Goal: Task Accomplishment & Management: Complete application form

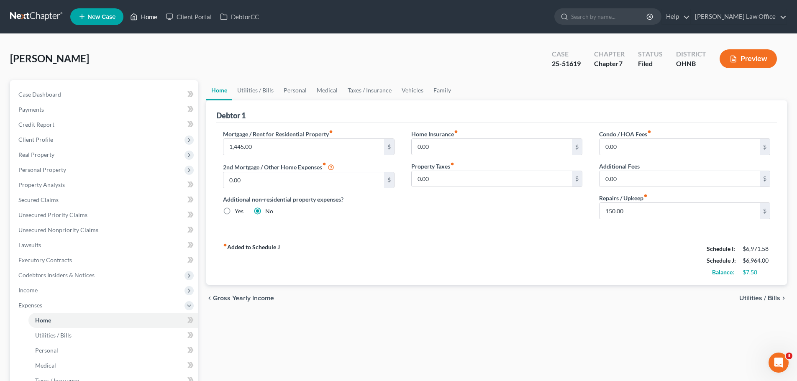
click at [148, 19] on link "Home" at bounding box center [144, 16] width 36 height 15
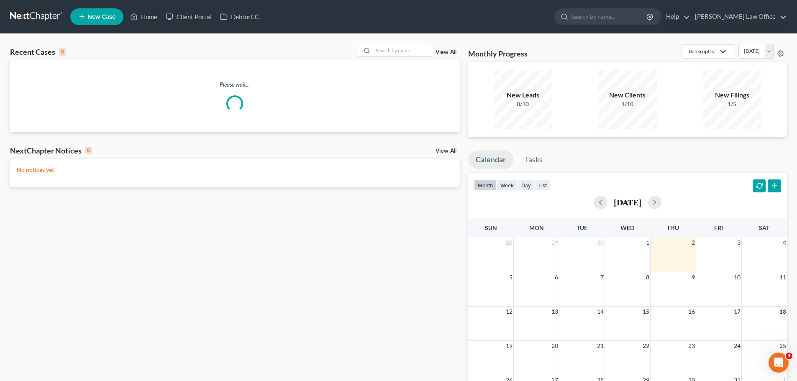
click at [99, 17] on span "New Case" at bounding box center [101, 17] width 28 height 6
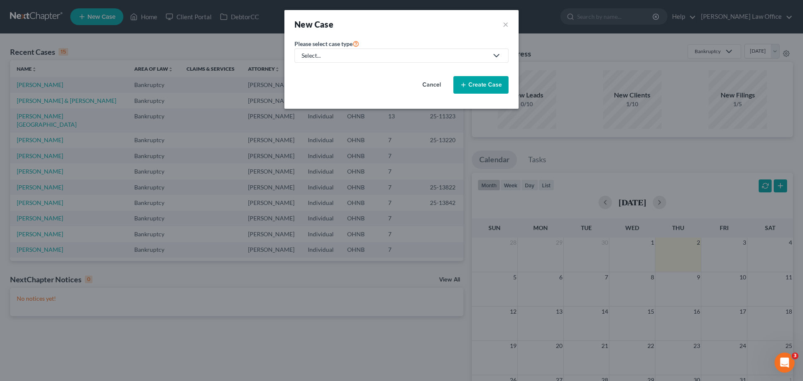
click at [492, 56] on icon at bounding box center [496, 56] width 10 height 10
click at [329, 72] on div "Bankruptcy" at bounding box center [317, 72] width 30 height 8
select select "61"
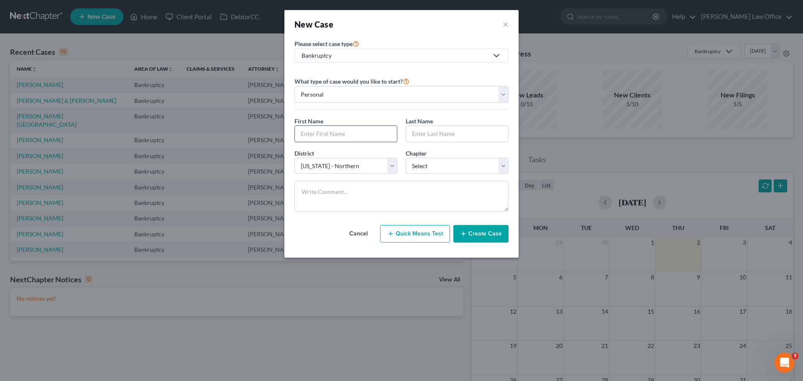
click at [347, 128] on input "text" at bounding box center [346, 134] width 102 height 16
type input "[PERSON_NAME]"
select select "0"
click at [495, 231] on button "Create Case" at bounding box center [480, 234] width 55 height 18
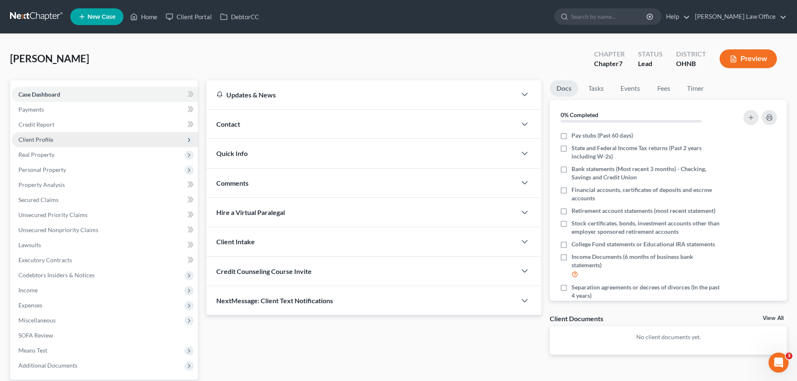
click at [43, 138] on span "Client Profile" at bounding box center [35, 139] width 35 height 7
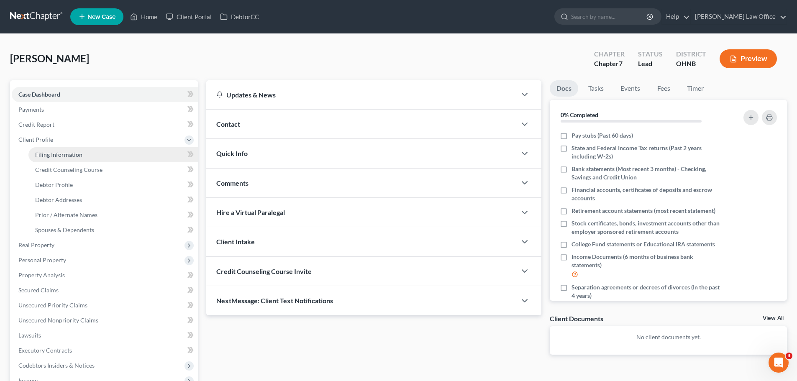
click at [72, 155] on span "Filing Information" at bounding box center [58, 154] width 47 height 7
select select "1"
select select "0"
select select "61"
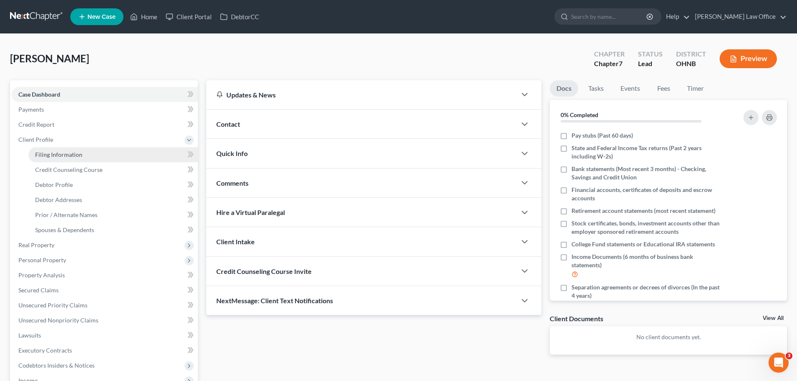
select select "36"
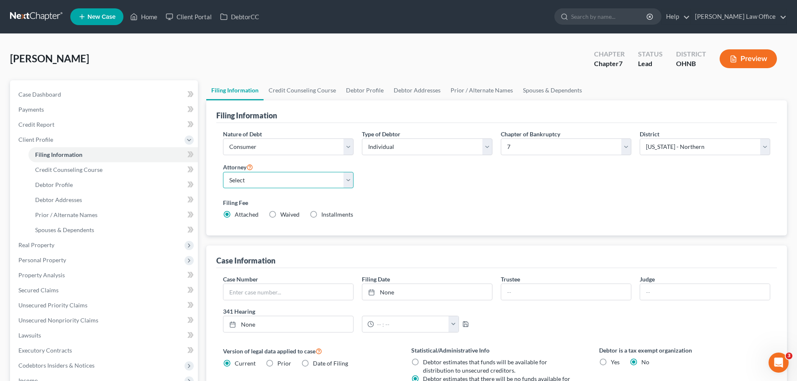
click at [351, 181] on select "Select [PERSON_NAME] - OHNB" at bounding box center [288, 180] width 130 height 17
select select "0"
click at [223, 172] on select "Select [PERSON_NAME] - OHNB" at bounding box center [288, 180] width 130 height 17
click at [485, 188] on div "Nature of Debt Select Business Consumer Other Nature of Business Select Clearin…" at bounding box center [496, 178] width 555 height 96
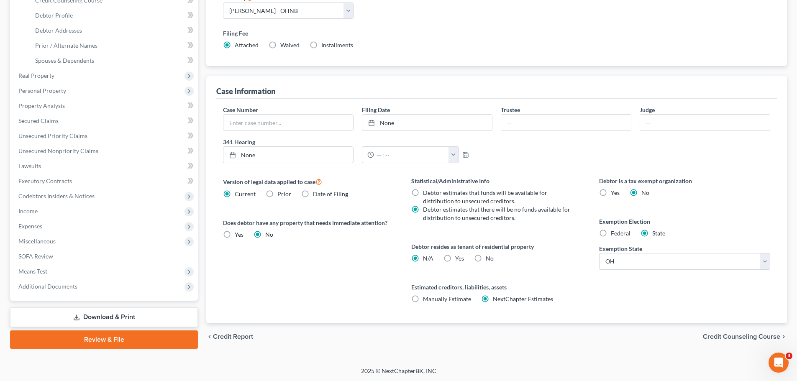
scroll to position [170, 0]
click at [455, 257] on label "Yes Yes" at bounding box center [459, 257] width 9 height 8
click at [458, 257] on input "Yes Yes" at bounding box center [460, 255] width 5 height 5
radio input "true"
radio input "false"
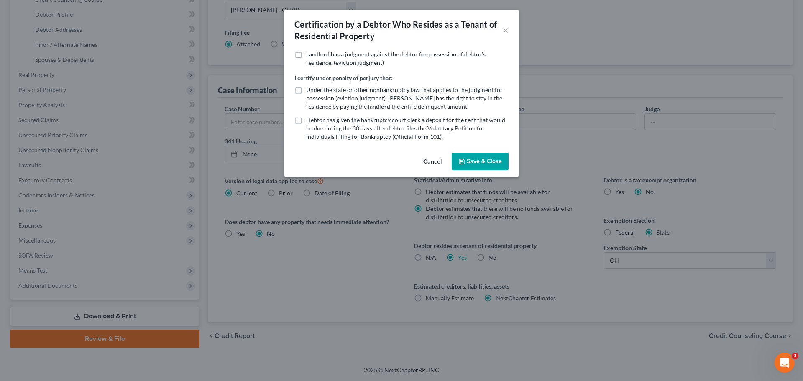
click at [306, 90] on label "Under the state or other nonbankruptcy law that applies to the judgment for pos…" at bounding box center [407, 98] width 202 height 25
click at [309, 90] on input "Under the state or other nonbankruptcy law that applies to the judgment for pos…" at bounding box center [311, 88] width 5 height 5
checkbox input "true"
click at [488, 169] on button "Save & Close" at bounding box center [480, 162] width 57 height 18
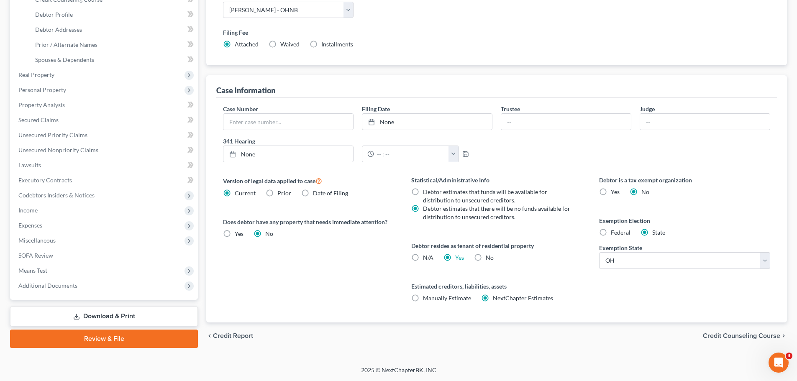
click at [722, 336] on span "Credit Counseling Course" at bounding box center [741, 335] width 77 height 7
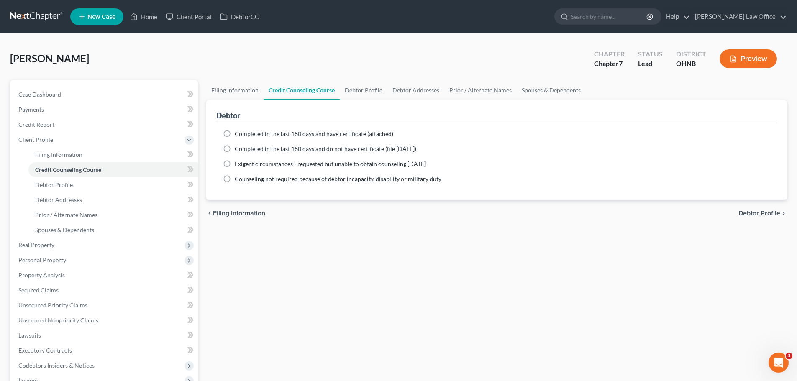
click at [235, 132] on label "Completed in the last 180 days and have certificate (attached)" at bounding box center [314, 134] width 159 height 8
click at [238, 132] on input "Completed in the last 180 days and have certificate (attached)" at bounding box center [240, 132] width 5 height 5
radio input "true"
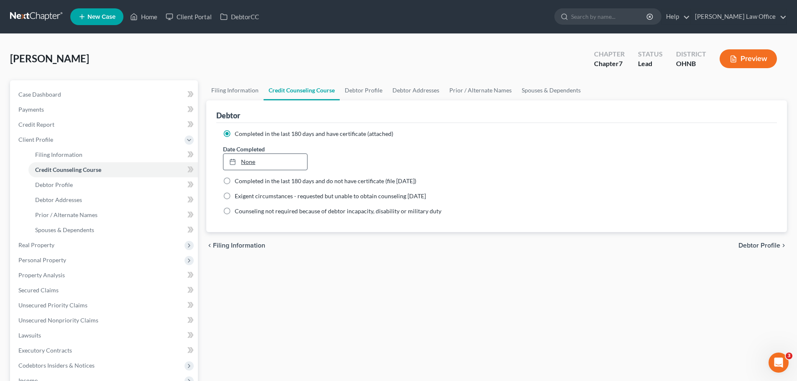
type input "[DATE]"
click at [244, 162] on link "None" at bounding box center [264, 162] width 83 height 16
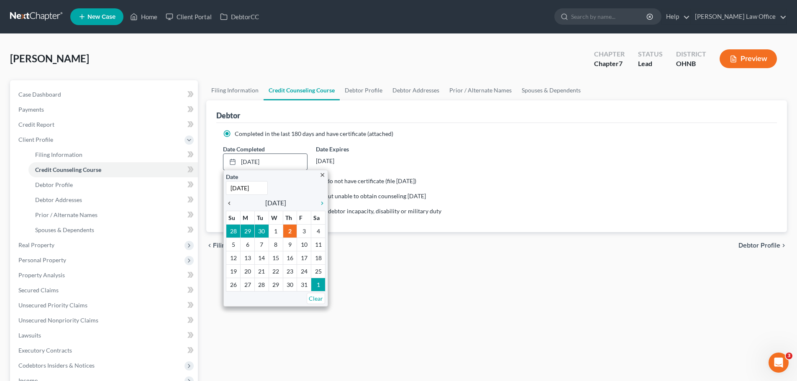
click at [231, 205] on icon "chevron_left" at bounding box center [231, 203] width 11 height 7
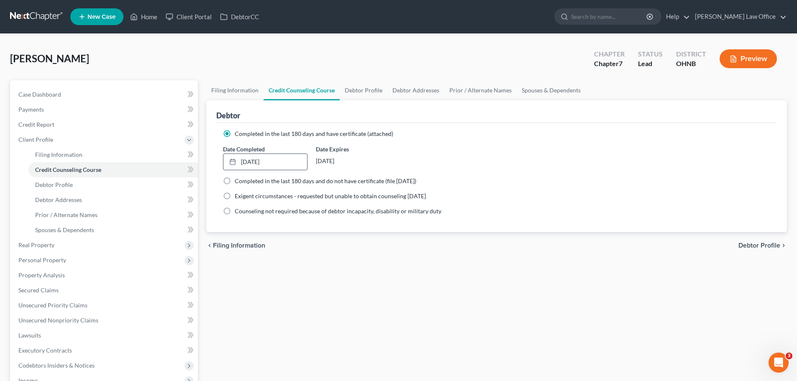
click at [770, 245] on span "Debtor Profile" at bounding box center [759, 245] width 42 height 7
select select "0"
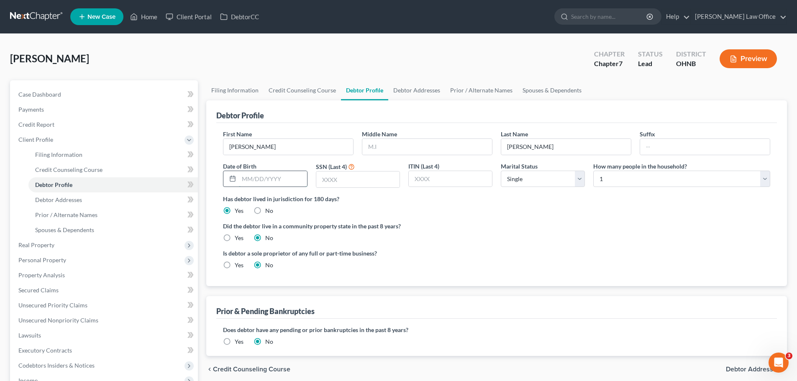
click at [286, 182] on input "text" at bounding box center [273, 179] width 68 height 16
type input "[DATE]"
click at [366, 175] on input "text" at bounding box center [357, 179] width 83 height 16
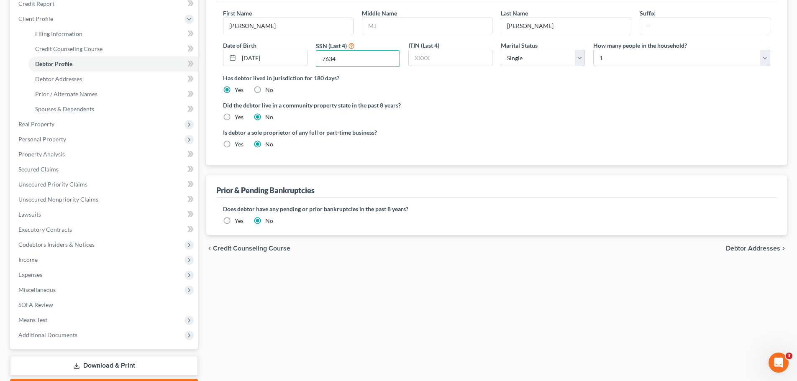
scroll to position [125, 0]
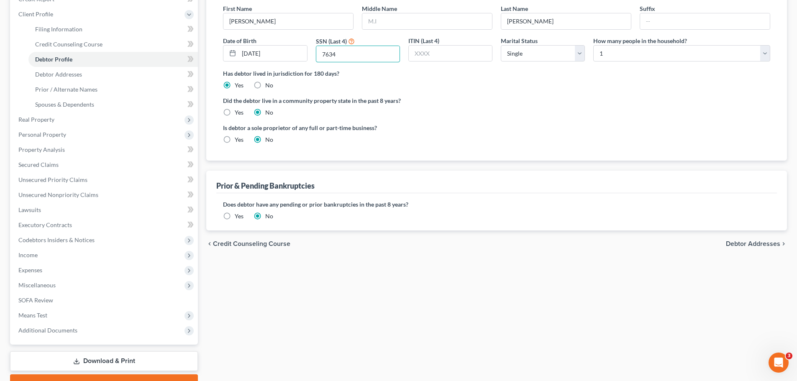
type input "7634"
click at [738, 245] on span "Debtor Addresses" at bounding box center [753, 243] width 54 height 7
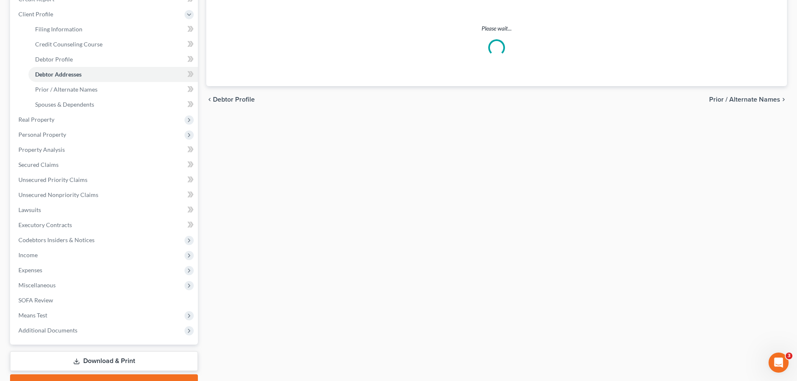
scroll to position [11, 0]
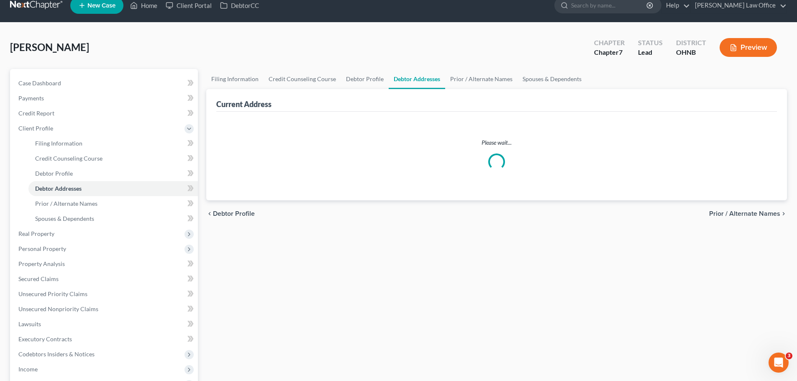
select select "0"
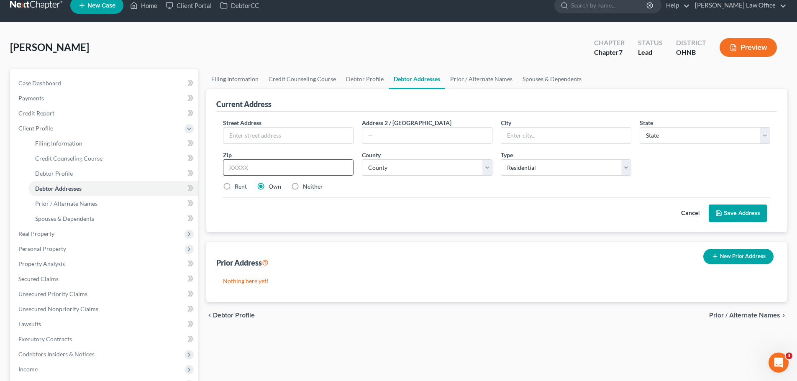
scroll to position [0, 0]
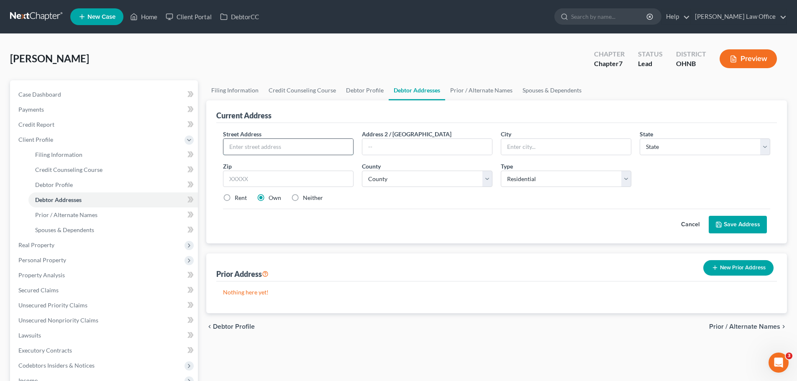
click at [295, 150] on input "text" at bounding box center [288, 147] width 130 height 16
type input "[STREET_ADDRESS]"
type input "Painesville"
select select "36"
type input "44077"
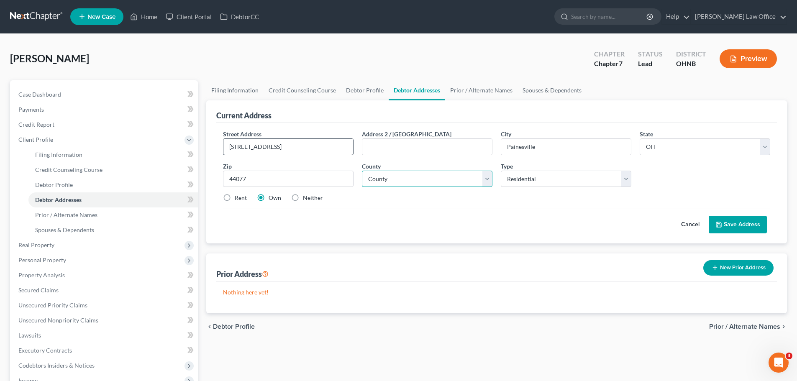
select select "42"
click at [303, 197] on label "Neither" at bounding box center [313, 198] width 20 height 8
click at [306, 197] on input "Neither" at bounding box center [308, 196] width 5 height 5
radio input "true"
click at [730, 223] on button "Save Address" at bounding box center [737, 225] width 58 height 18
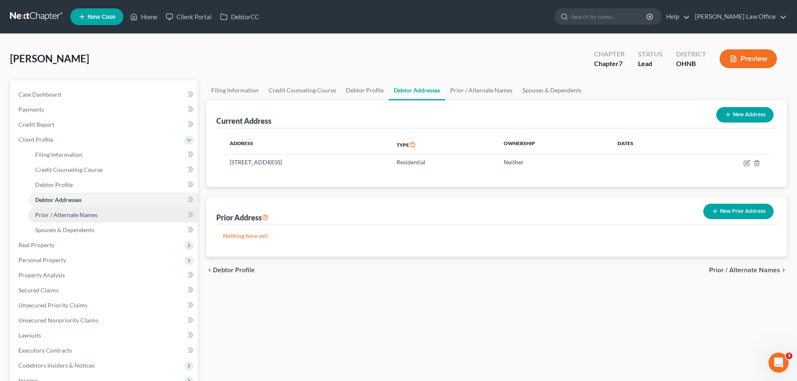
click at [83, 214] on span "Prior / Alternate Names" at bounding box center [66, 214] width 62 height 7
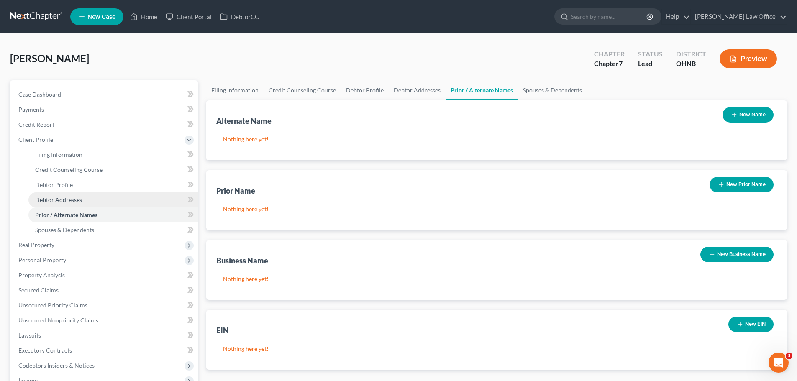
click at [87, 204] on link "Debtor Addresses" at bounding box center [112, 199] width 169 height 15
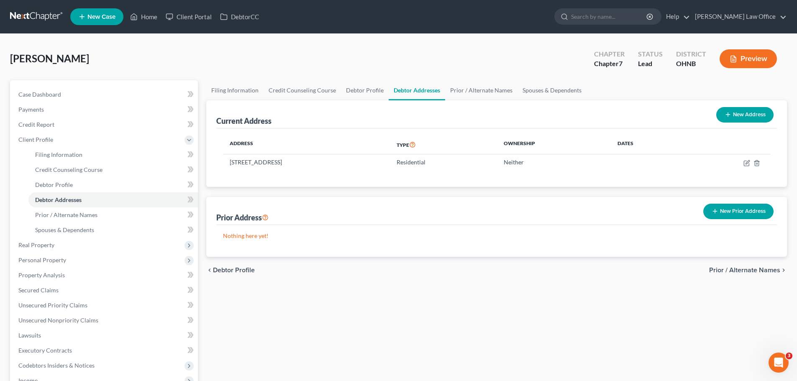
click at [734, 207] on button "New Prior Address" at bounding box center [738, 211] width 70 height 15
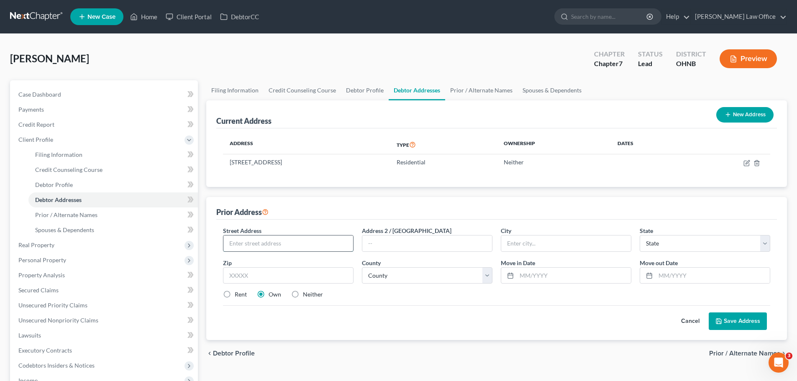
click at [316, 244] on input "text" at bounding box center [288, 243] width 130 height 16
type input "[STREET_ADDRESS]"
type input "Eastlake"
select select "36"
type input "44095"
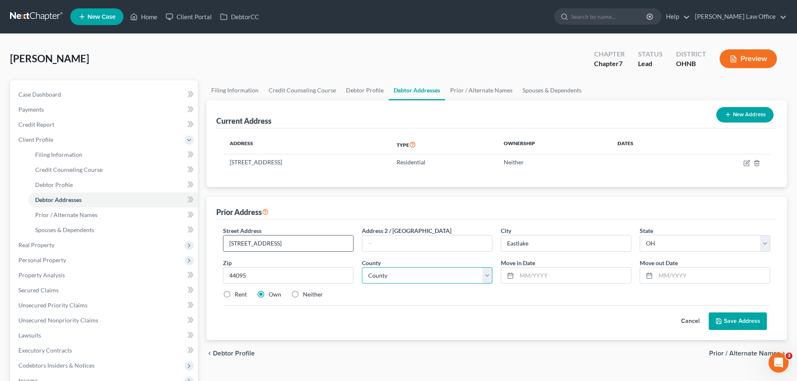
select select "42"
type input "[DATE]"
click at [688, 277] on input "text" at bounding box center [712, 276] width 114 height 16
type input "[DATE]"
drag, startPoint x: 734, startPoint y: 321, endPoint x: 683, endPoint y: 312, distance: 51.4
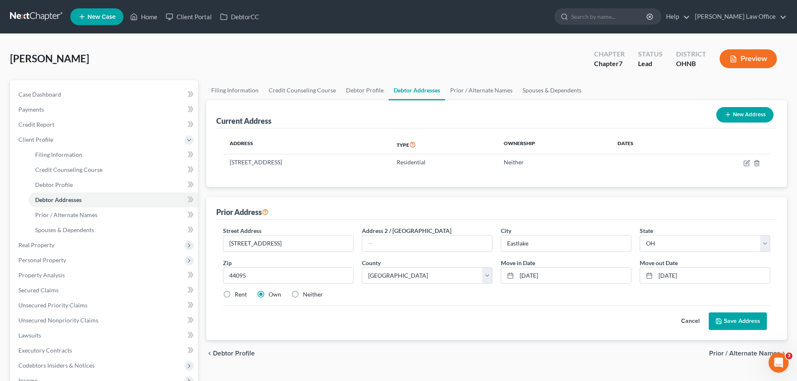
click at [734, 320] on button "Save Address" at bounding box center [737, 321] width 58 height 18
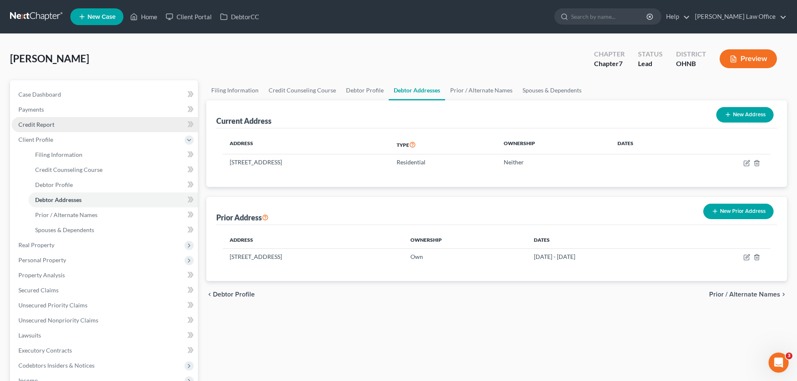
click at [45, 125] on span "Credit Report" at bounding box center [36, 124] width 36 height 7
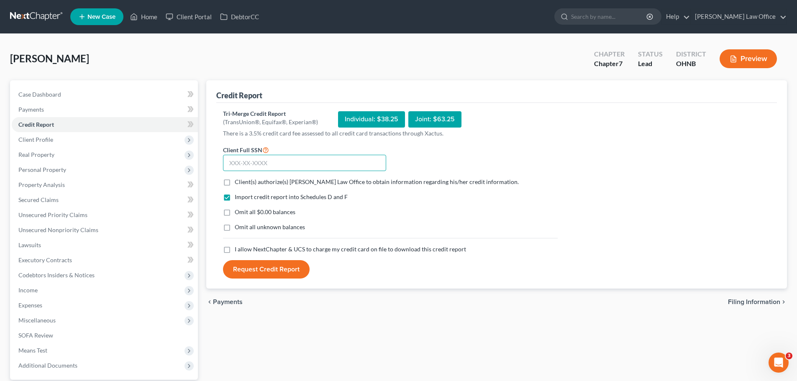
click at [249, 163] on input "text" at bounding box center [304, 163] width 163 height 17
type input "283-56-7634"
drag, startPoint x: 228, startPoint y: 179, endPoint x: 227, endPoint y: 188, distance: 9.2
click at [235, 179] on label "Client(s) authorize(s) [PERSON_NAME] Law Office to obtain information regarding…" at bounding box center [377, 182] width 284 height 8
click at [238, 179] on input "Client(s) authorize(s) [PERSON_NAME] Law Office to obtain information regarding…" at bounding box center [240, 180] width 5 height 5
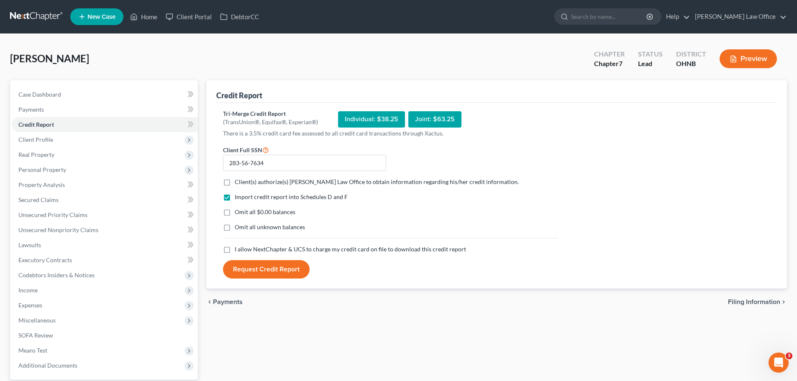
checkbox input "true"
drag, startPoint x: 226, startPoint y: 214, endPoint x: 224, endPoint y: 231, distance: 17.3
click at [235, 214] on label "Omit all $0.00 balances" at bounding box center [265, 212] width 61 height 8
click at [238, 213] on input "Omit all $0.00 balances" at bounding box center [240, 210] width 5 height 5
checkbox input "true"
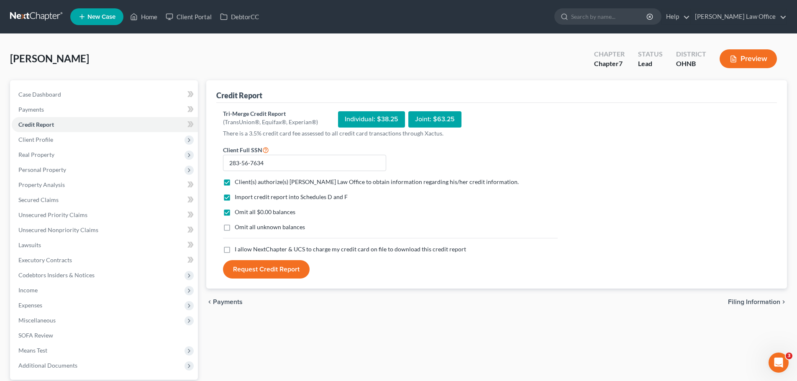
click at [235, 251] on label "I allow NextChapter & UCS to charge my credit card on file to download this cre…" at bounding box center [350, 249] width 231 height 8
click at [238, 251] on input "I allow NextChapter & UCS to charge my credit card on file to download this cre…" at bounding box center [240, 247] width 5 height 5
checkbox input "true"
click at [273, 278] on button "Request Credit Report" at bounding box center [266, 269] width 87 height 18
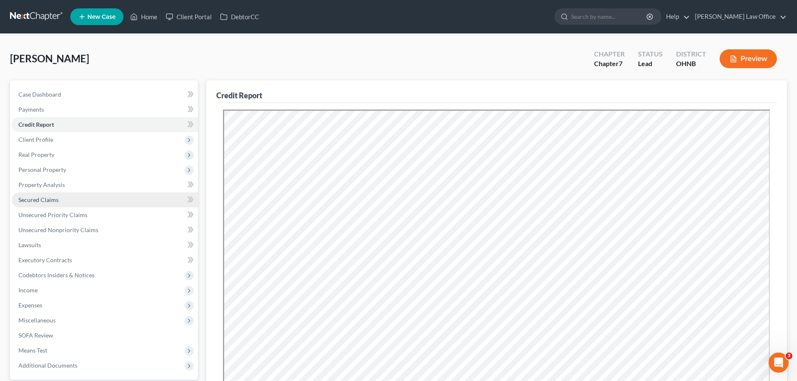
click at [51, 205] on link "Secured Claims" at bounding box center [105, 199] width 186 height 15
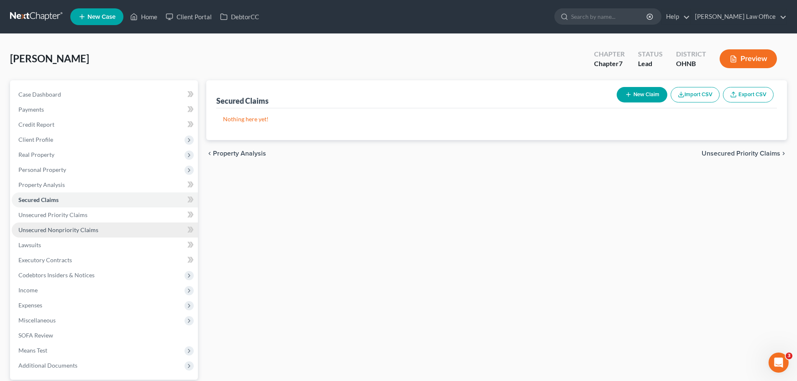
click at [49, 236] on link "Unsecured Nonpriority Claims" at bounding box center [105, 229] width 186 height 15
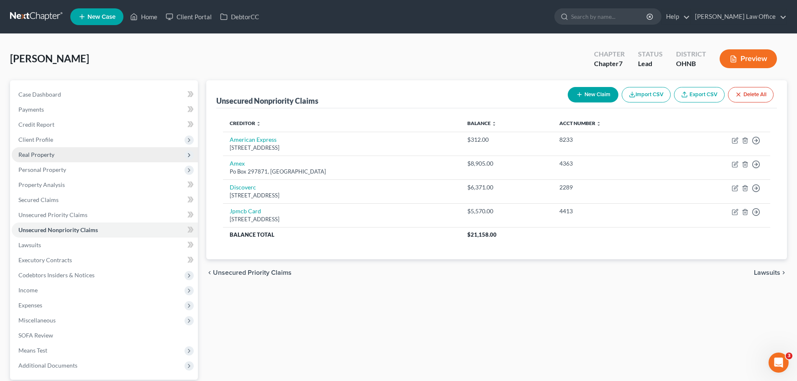
click at [30, 156] on span "Real Property" at bounding box center [36, 154] width 36 height 7
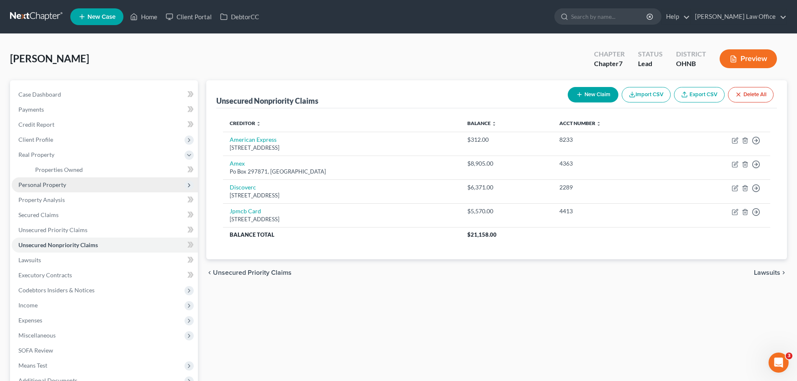
click at [67, 179] on span "Personal Property" at bounding box center [105, 184] width 186 height 15
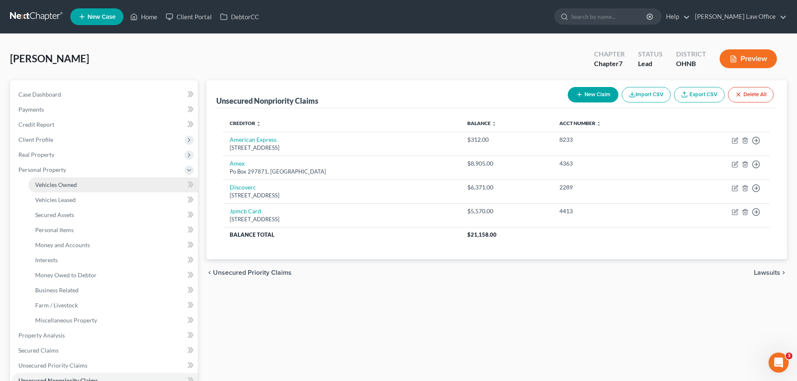
click at [67, 185] on span "Vehicles Owned" at bounding box center [56, 184] width 42 height 7
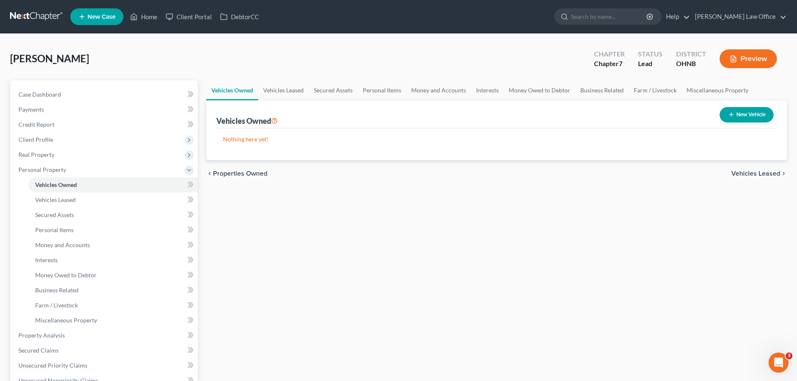
click at [742, 114] on button "New Vehicle" at bounding box center [746, 114] width 54 height 15
select select "0"
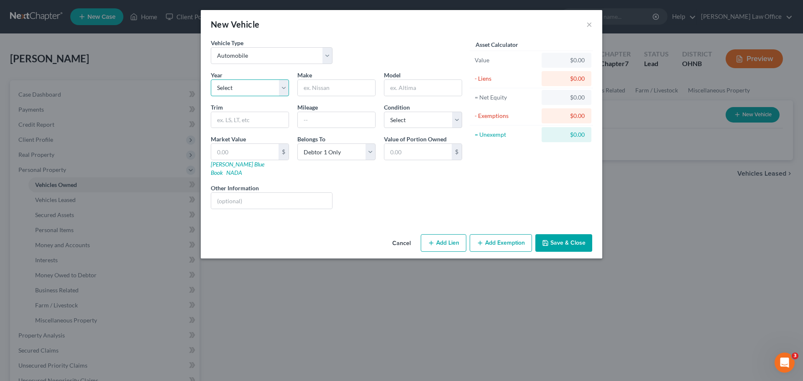
click at [285, 91] on select "Select 2026 2025 2024 2023 2022 2021 2020 2019 2018 2017 2016 2015 2014 2013 20…" at bounding box center [250, 87] width 78 height 17
select select "17"
click at [211, 79] on select "Select 2026 2025 2024 2023 2022 2021 2020 2019 2018 2017 2016 2015 2014 2013 20…" at bounding box center [250, 87] width 78 height 17
click at [331, 87] on input "text" at bounding box center [336, 88] width 77 height 16
type input "Saturn"
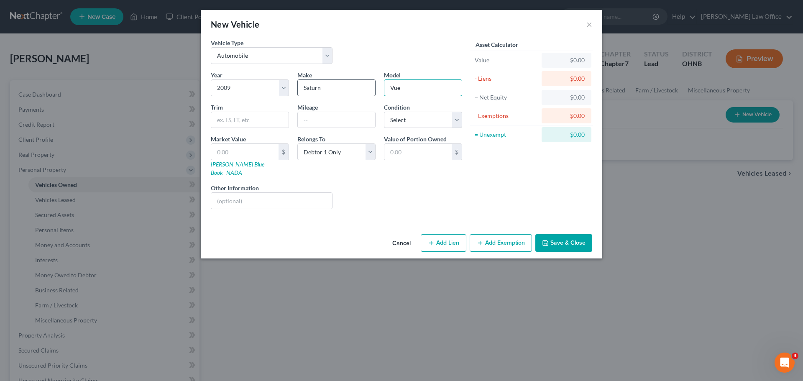
type input "Vue"
type input "92,000"
click at [455, 122] on select "Select Excellent Very Good Good Fair Poor" at bounding box center [423, 120] width 78 height 17
select select "3"
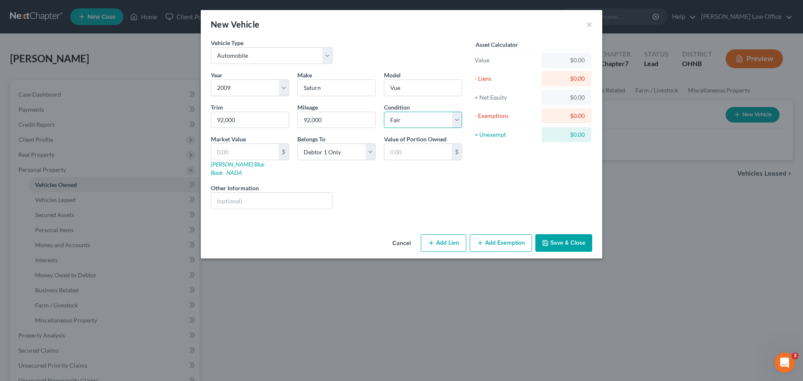
click at [384, 112] on select "Select Excellent Very Good Good Fair Poor" at bounding box center [423, 120] width 78 height 17
drag, startPoint x: 262, startPoint y: 115, endPoint x: 204, endPoint y: 110, distance: 58.0
click at [204, 110] on div "Vehicle Type Select Automobile Truck Trailer Watercraft Aircraft Motor Home Atv…" at bounding box center [401, 134] width 401 height 192
click at [242, 169] on link "NADA" at bounding box center [234, 172] width 16 height 7
click at [233, 117] on input "text" at bounding box center [249, 120] width 77 height 16
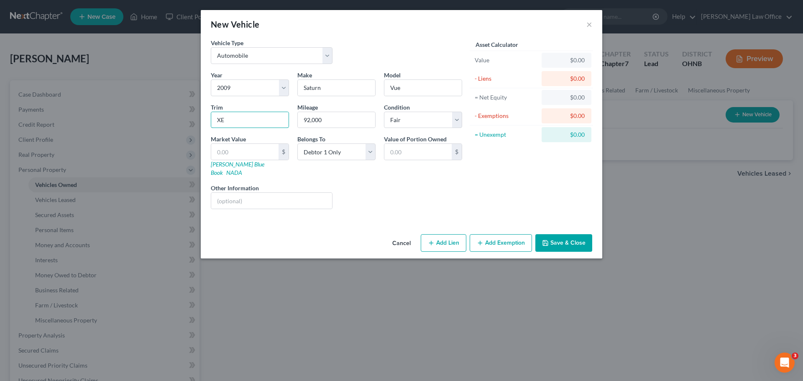
type input "XE"
click at [564, 236] on button "Save & Close" at bounding box center [563, 243] width 57 height 18
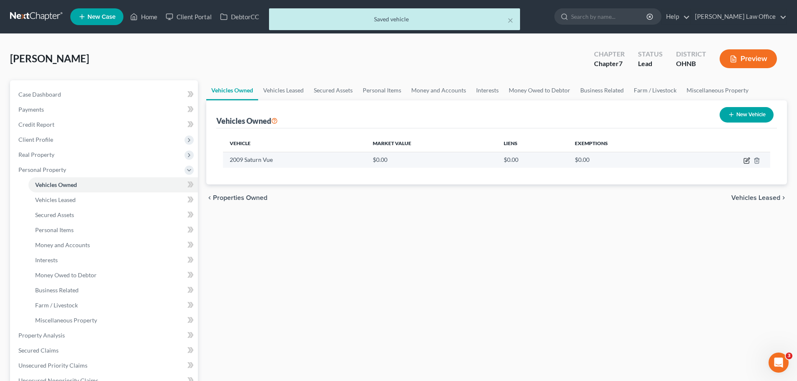
click at [744, 161] on icon "button" at bounding box center [746, 160] width 7 height 7
select select "0"
select select "17"
select select "3"
select select "0"
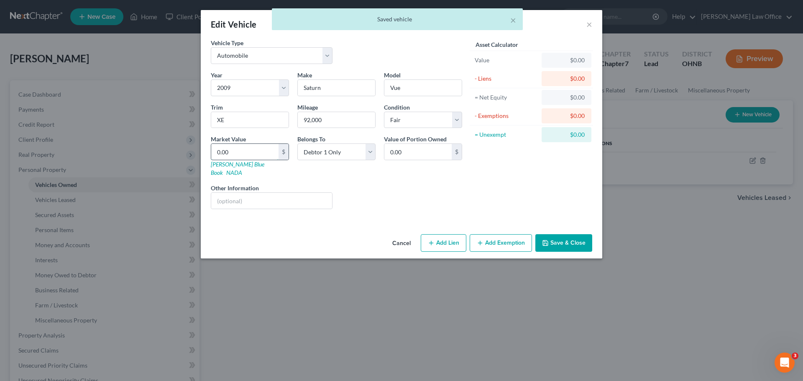
click at [243, 155] on input "0.00" at bounding box center [244, 152] width 67 height 16
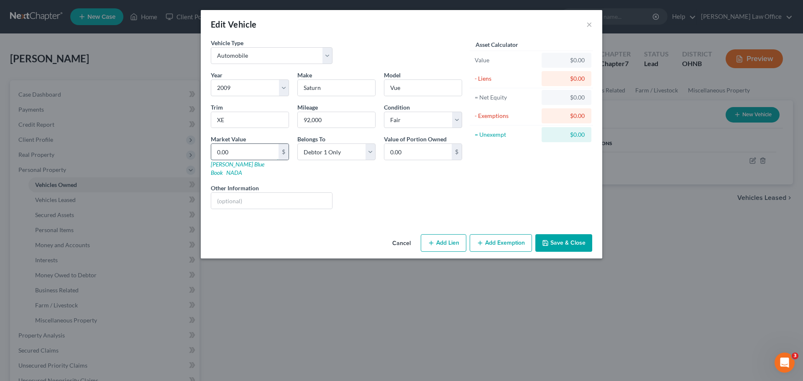
type input "2"
type input "2.00"
type input "28"
type input "28.00"
type input "280"
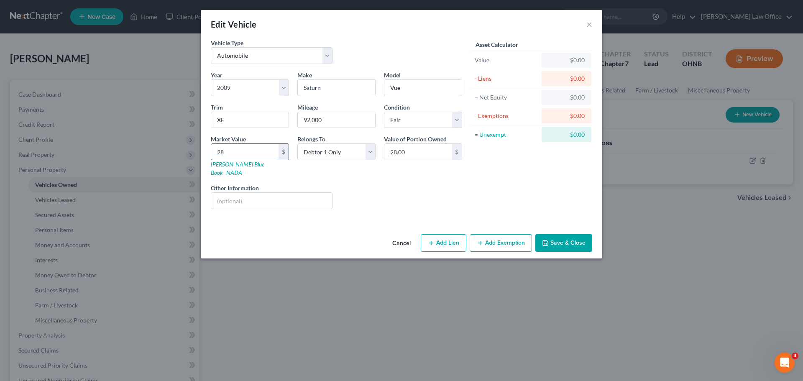
type input "280.00"
type input "2800"
type input "2,800.00"
click at [490, 235] on button "Add Exemption" at bounding box center [501, 243] width 62 height 18
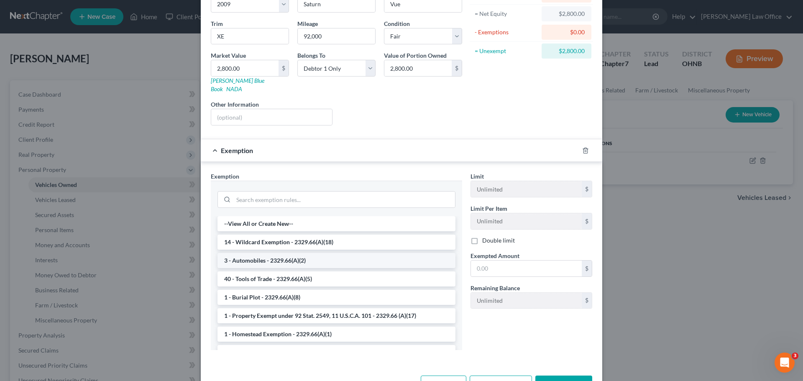
click at [282, 253] on li "3 - Automobiles - 2329.66(A)(2)" at bounding box center [336, 260] width 238 height 15
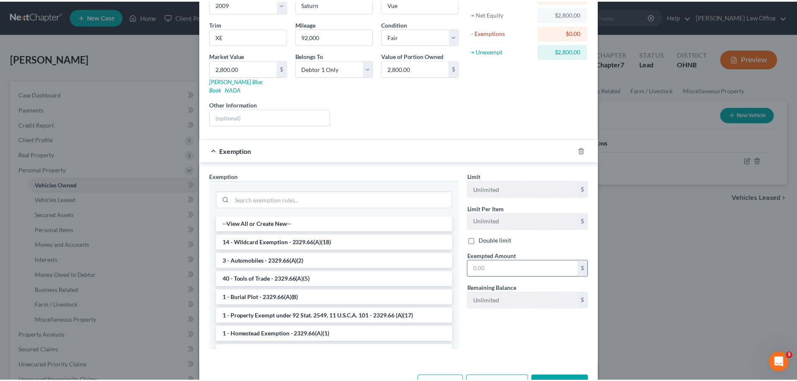
scroll to position [64, 0]
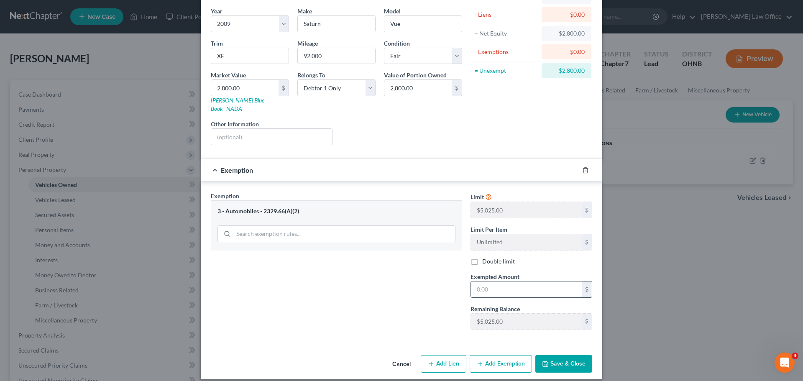
click at [493, 281] on input "text" at bounding box center [526, 289] width 111 height 16
type input "2,800.00"
click at [387, 290] on div "Exemption Set must be selected for CA. Exemption * 3 - Automobiles - 2329.66(A)…" at bounding box center [337, 264] width 260 height 145
drag, startPoint x: 550, startPoint y: 350, endPoint x: 508, endPoint y: 329, distance: 47.3
click at [550, 355] on button "Save & Close" at bounding box center [563, 364] width 57 height 18
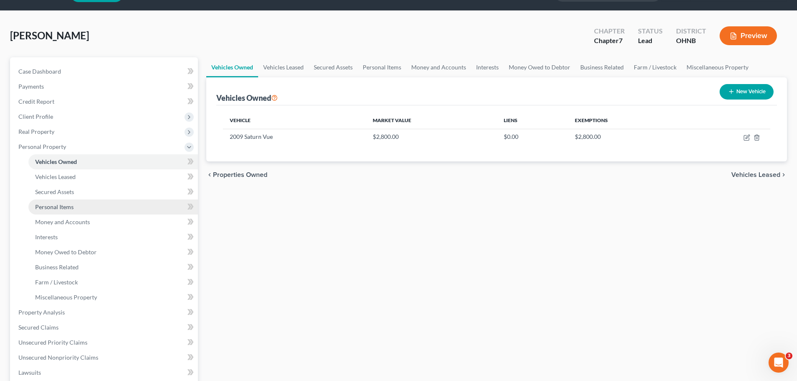
scroll to position [42, 0]
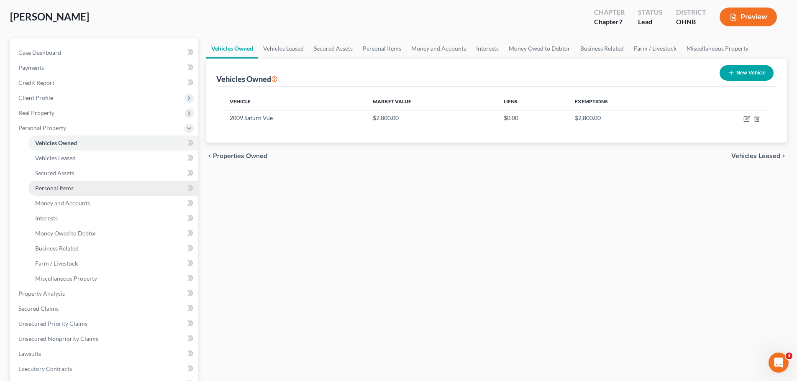
drag, startPoint x: 91, startPoint y: 186, endPoint x: 89, endPoint y: 191, distance: 4.9
click at [91, 186] on link "Personal Items" at bounding box center [112, 188] width 169 height 15
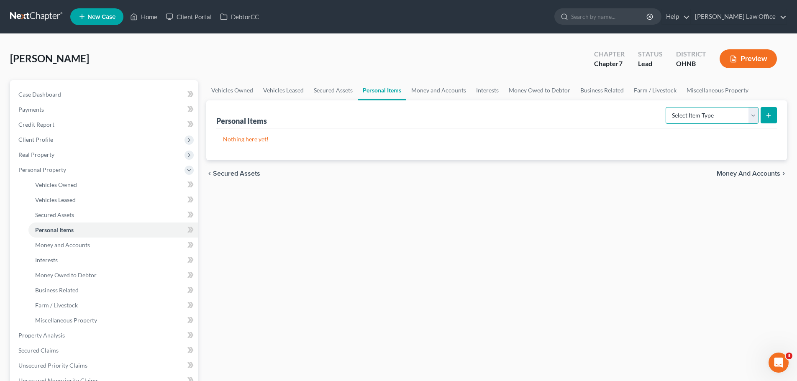
click at [752, 120] on select "Select Item Type Clothing Collectibles Of Value Electronics Firearms Household …" at bounding box center [711, 115] width 93 height 17
select select "household_goods"
click at [666, 107] on select "Select Item Type Clothing Collectibles Of Value Electronics Firearms Household …" at bounding box center [711, 115] width 93 height 17
click at [768, 118] on icon "submit" at bounding box center [768, 115] width 7 height 7
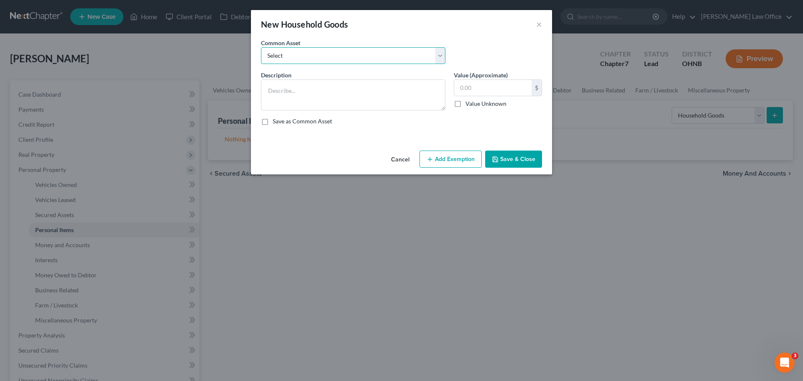
drag, startPoint x: 437, startPoint y: 62, endPoint x: 430, endPoint y: 63, distance: 7.2
click at [437, 62] on select "Select Basic household goods" at bounding box center [353, 55] width 184 height 17
select select "0"
click at [261, 47] on select "Select Basic household goods" at bounding box center [353, 55] width 184 height 17
type textarea "Basic household goods"
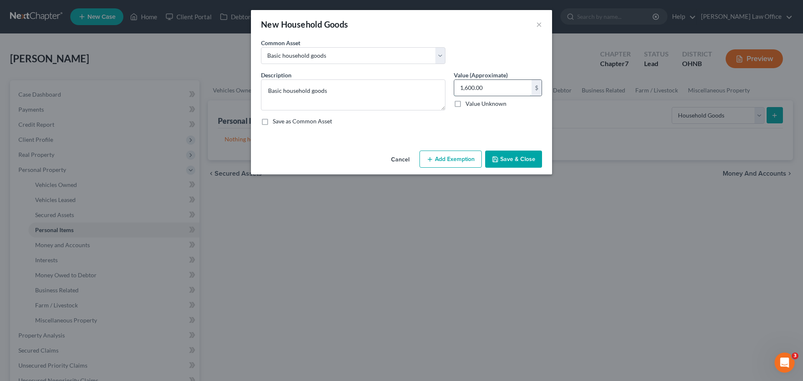
click at [488, 90] on input "1,600.00" at bounding box center [492, 88] width 77 height 16
type input "800.00"
click at [459, 166] on button "Add Exemption" at bounding box center [450, 160] width 62 height 18
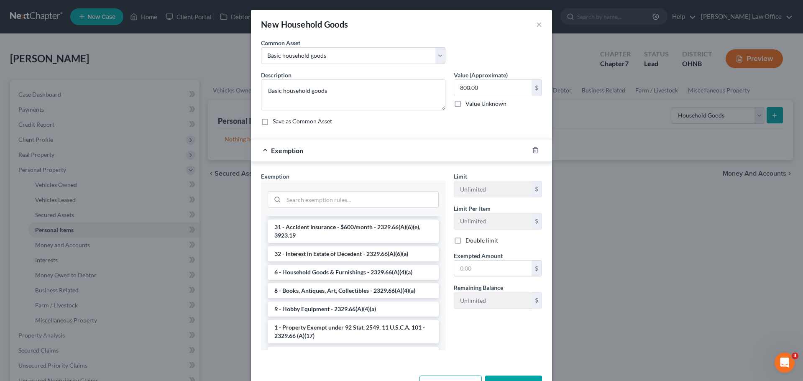
scroll to position [167, 0]
click at [302, 270] on li "6 - Household Goods & Furnishings - 2329.66(A)(4)(a)" at bounding box center [353, 273] width 171 height 15
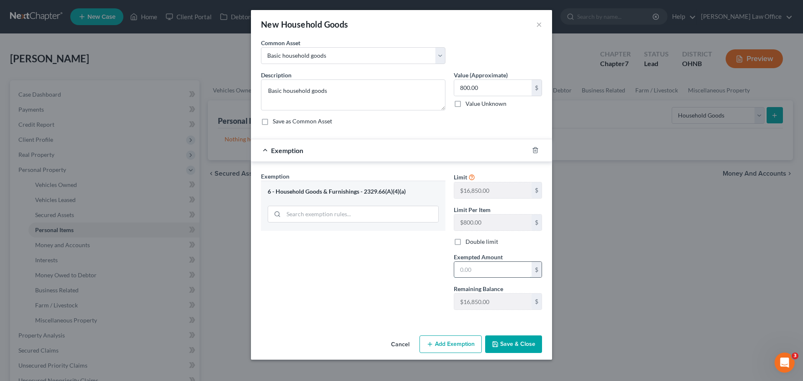
click at [475, 271] on input "text" at bounding box center [492, 270] width 77 height 16
type input "800.00"
click at [524, 347] on button "Save & Close" at bounding box center [513, 344] width 57 height 18
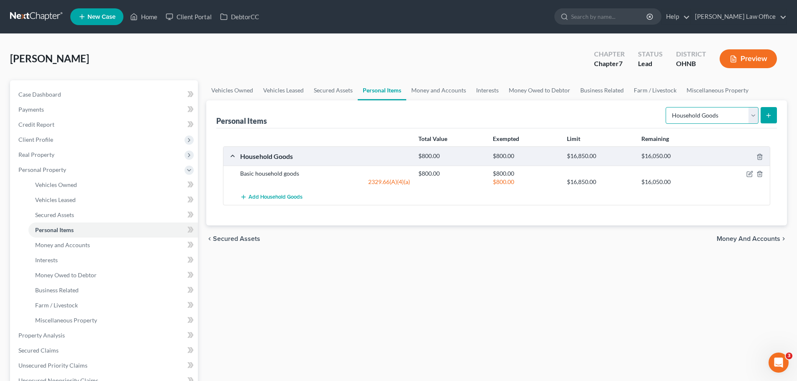
click at [756, 119] on select "Select Item Type Clothing Collectibles Of Value Electronics Firearms Household …" at bounding box center [711, 115] width 93 height 17
select select "electronics"
click at [666, 107] on select "Select Item Type Clothing Collectibles Of Value Electronics Firearms Household …" at bounding box center [711, 115] width 93 height 17
click at [765, 121] on button "submit" at bounding box center [768, 115] width 16 height 16
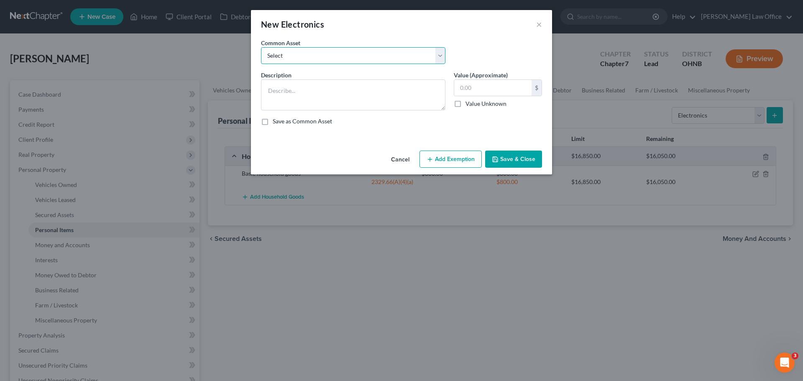
drag, startPoint x: 440, startPoint y: 56, endPoint x: 425, endPoint y: 60, distance: 14.6
click at [440, 57] on select "Select Basic electronics Basic electronics" at bounding box center [353, 55] width 184 height 17
select select "0"
click at [261, 47] on select "Select Basic electronics Basic electronics" at bounding box center [353, 55] width 184 height 17
type textarea "Basic electronics"
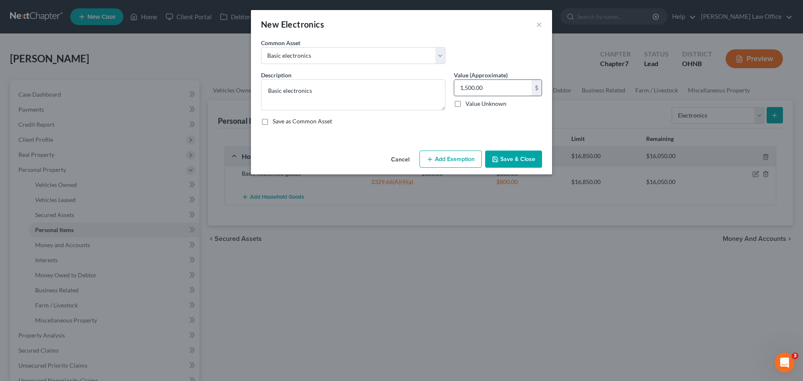
click at [492, 92] on input "1,500.00" at bounding box center [492, 88] width 77 height 16
type input "200.00"
click at [463, 160] on button "Add Exemption" at bounding box center [450, 160] width 62 height 18
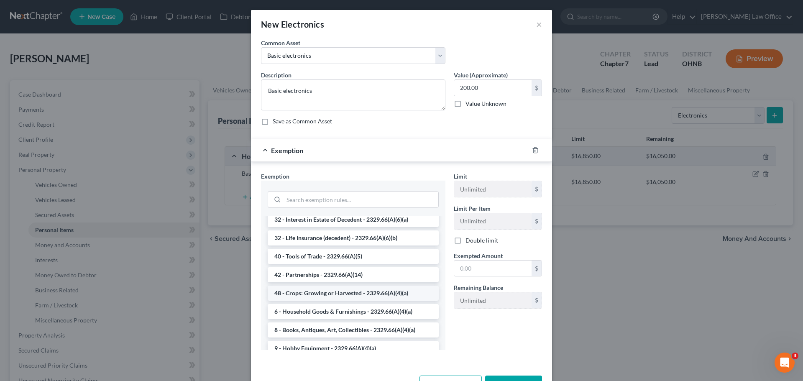
scroll to position [1039, 0]
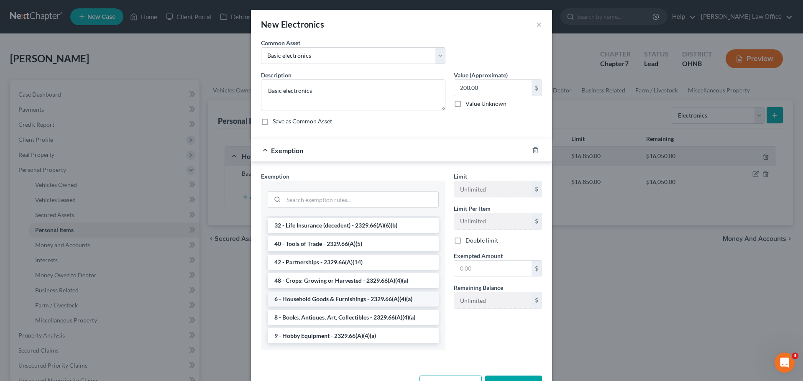
click at [316, 301] on li "6 - Household Goods & Furnishings - 2329.66(A)(4)(a)" at bounding box center [353, 298] width 171 height 15
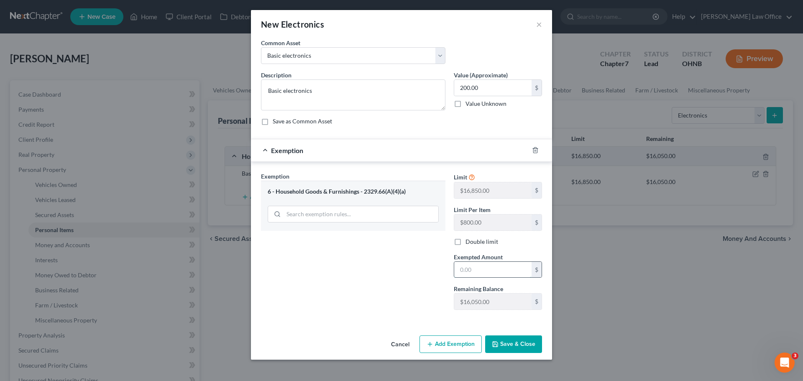
click at [474, 266] on input "text" at bounding box center [492, 270] width 77 height 16
type input "200.00"
click at [524, 347] on button "Save & Close" at bounding box center [513, 344] width 57 height 18
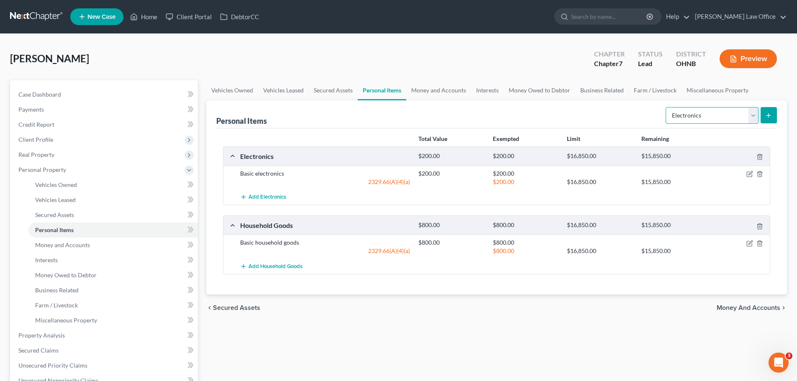
click at [753, 119] on select "Select Item Type Clothing Collectibles Of Value Electronics Firearms Household …" at bounding box center [711, 115] width 93 height 17
select select "clothing"
click at [666, 107] on select "Select Item Type Clothing Collectibles Of Value Electronics Firearms Household …" at bounding box center [711, 115] width 93 height 17
click at [771, 115] on icon "submit" at bounding box center [768, 115] width 7 height 7
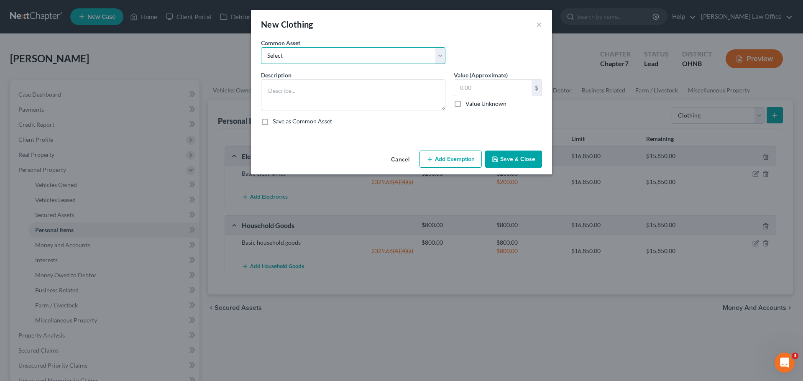
drag, startPoint x: 444, startPoint y: 53, endPoint x: 429, endPoint y: 64, distance: 18.0
click at [444, 54] on select "Select Basic clothing Basic clothing" at bounding box center [353, 55] width 184 height 17
select select "0"
click at [261, 47] on select "Select Basic clothing Basic clothing" at bounding box center [353, 55] width 184 height 17
type textarea "Basic clothing"
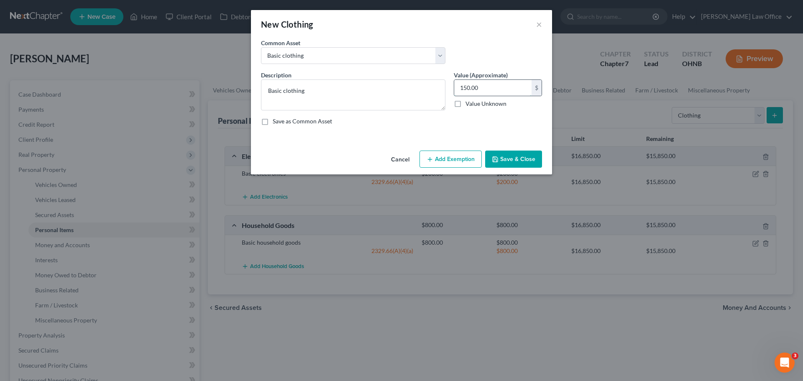
click at [487, 84] on input "150.00" at bounding box center [492, 88] width 77 height 16
type input "300.00"
click at [475, 158] on button "Add Exemption" at bounding box center [450, 160] width 62 height 18
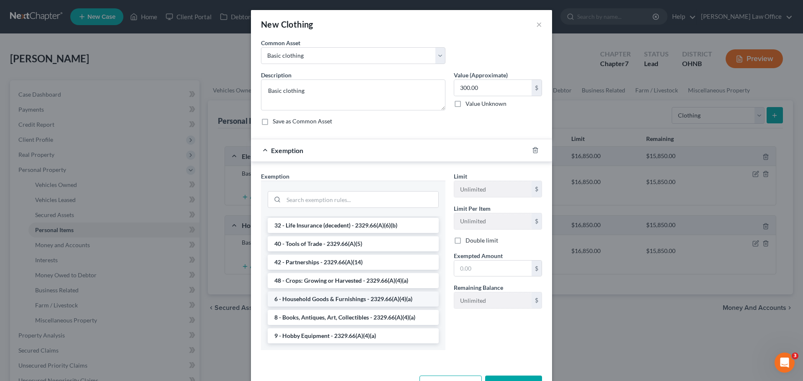
click at [304, 303] on li "6 - Household Goods & Furnishings - 2329.66(A)(4)(a)" at bounding box center [353, 298] width 171 height 15
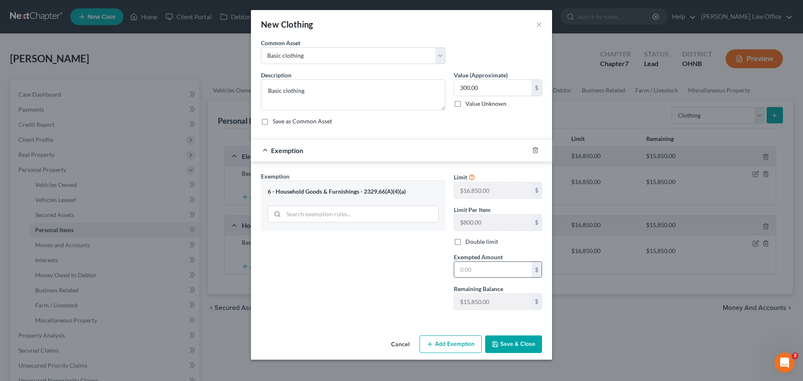
click at [488, 271] on input "text" at bounding box center [492, 270] width 77 height 16
type input "300.00"
drag, startPoint x: 512, startPoint y: 349, endPoint x: 514, endPoint y: 345, distance: 5.1
click at [513, 348] on button "Save & Close" at bounding box center [513, 344] width 57 height 18
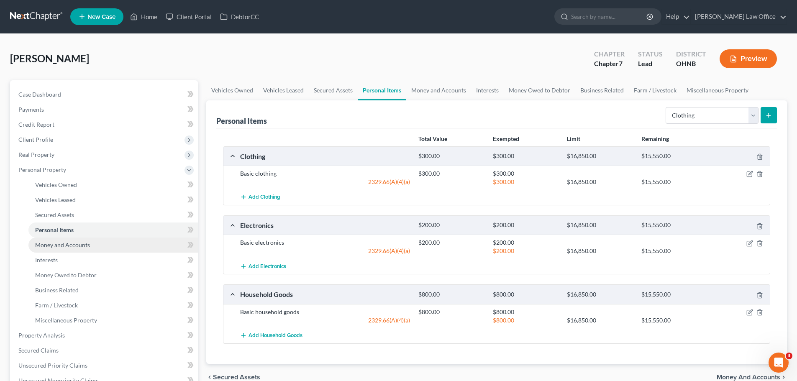
click at [83, 246] on span "Money and Accounts" at bounding box center [62, 244] width 55 height 7
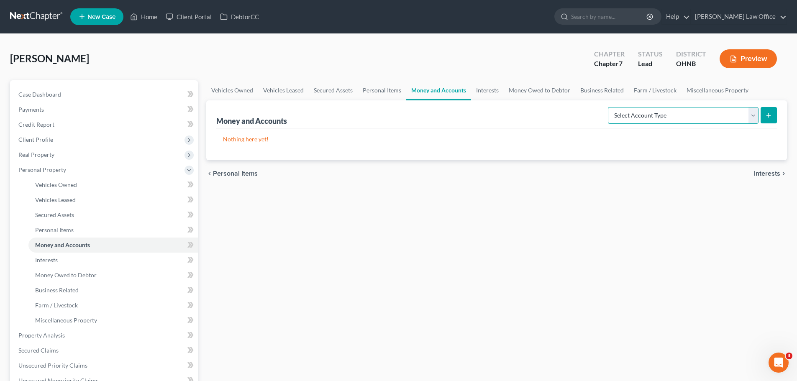
click at [756, 120] on select "Select Account Type Brokerage Cash on Hand Certificates of Deposit Checking Acc…" at bounding box center [683, 115] width 151 height 17
select select "cash_on_hand"
click at [609, 107] on select "Select Account Type Brokerage Cash on Hand Certificates of Deposit Checking Acc…" at bounding box center [683, 115] width 151 height 17
click at [767, 117] on icon "submit" at bounding box center [768, 115] width 7 height 7
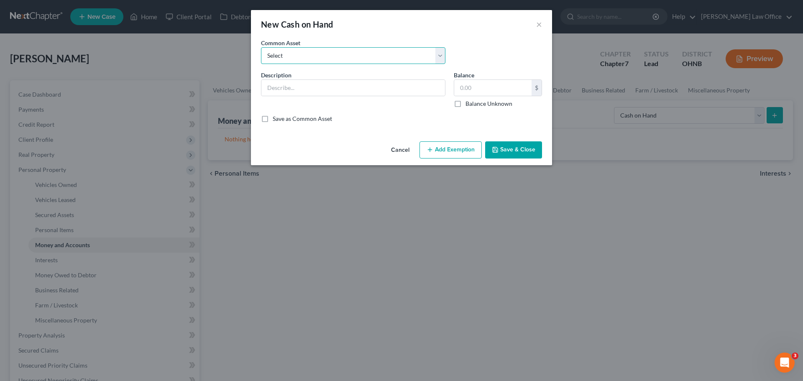
click at [442, 60] on select "Select Cash on hand" at bounding box center [353, 55] width 184 height 17
select select "0"
click at [261, 47] on select "Select Cash on hand" at bounding box center [353, 55] width 184 height 17
type input "Cash on hand"
click at [506, 95] on div "25.00 $" at bounding box center [498, 87] width 88 height 17
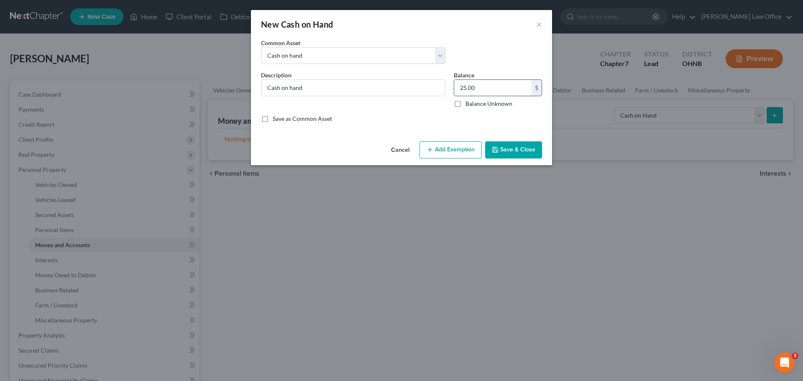
click at [506, 88] on input "25.00" at bounding box center [492, 88] width 77 height 16
type input "10.00"
click at [453, 143] on button "Add Exemption" at bounding box center [450, 150] width 62 height 18
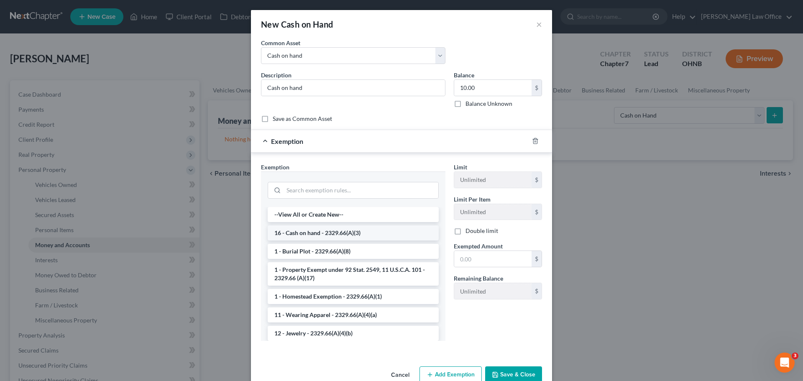
click at [347, 230] on li "16 - Cash on hand - 2329.66(A)(3)" at bounding box center [353, 232] width 171 height 15
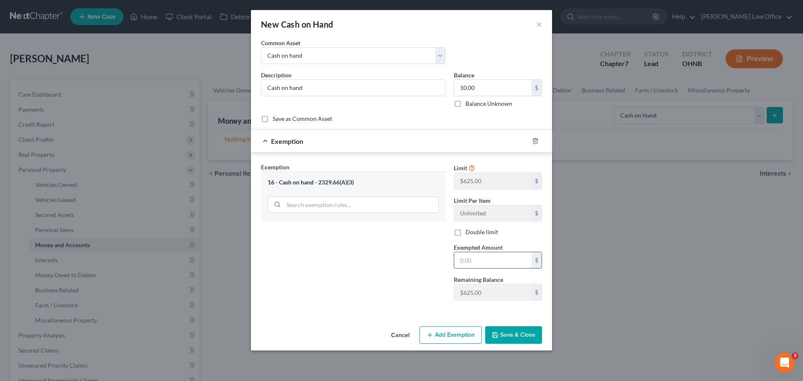
click at [478, 255] on input "text" at bounding box center [492, 260] width 77 height 16
type input "10.00"
click at [511, 337] on button "Save & Close" at bounding box center [513, 335] width 57 height 18
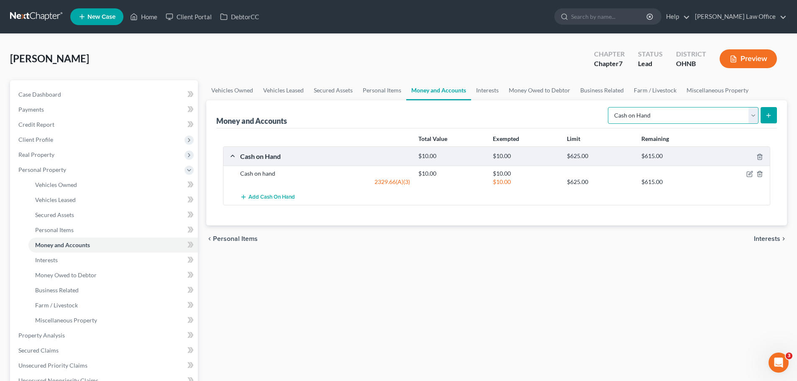
drag, startPoint x: 753, startPoint y: 120, endPoint x: 749, endPoint y: 123, distance: 4.3
click at [753, 120] on select "Select Account Type Brokerage Cash on Hand Certificates of Deposit Checking Acc…" at bounding box center [683, 115] width 151 height 17
select select "checking"
click at [609, 107] on select "Select Account Type Brokerage Cash on Hand Certificates of Deposit Checking Acc…" at bounding box center [683, 115] width 151 height 17
click at [774, 113] on button "submit" at bounding box center [768, 115] width 16 height 16
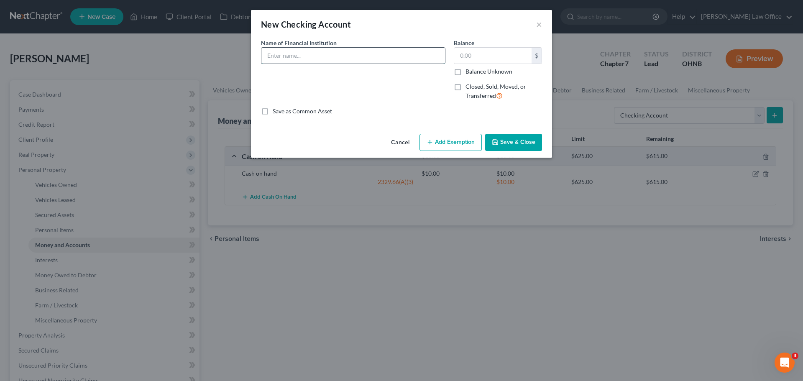
click at [314, 51] on input "text" at bounding box center [353, 56] width 184 height 16
type input "Fifth Third Bank xxxxxx0282"
click at [506, 143] on button "Save & Close" at bounding box center [513, 143] width 57 height 18
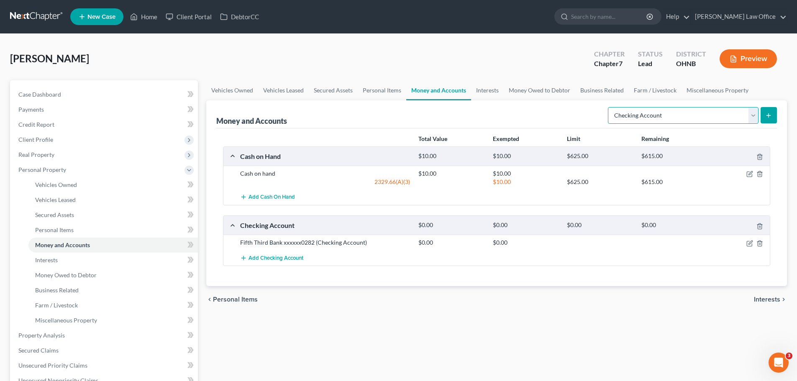
click at [755, 120] on select "Select Account Type Brokerage Cash on Hand Certificates of Deposit Checking Acc…" at bounding box center [683, 115] width 151 height 17
select select "savings"
click at [609, 107] on select "Select Account Type Brokerage Cash on Hand Certificates of Deposit Checking Acc…" at bounding box center [683, 115] width 151 height 17
click at [767, 117] on icon "submit" at bounding box center [768, 115] width 7 height 7
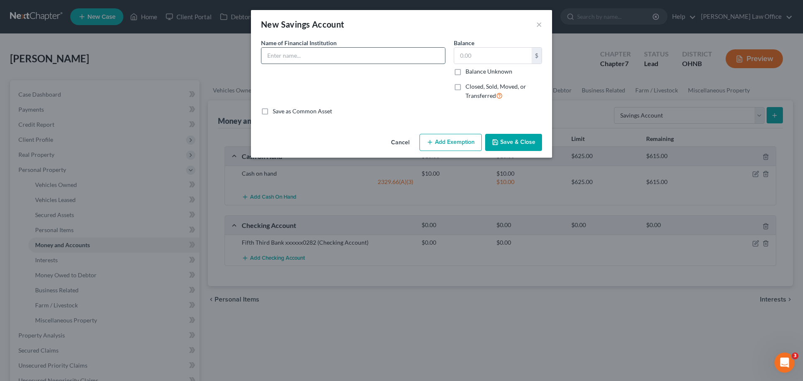
click at [337, 59] on input "text" at bounding box center [353, 56] width 184 height 16
type input "Fifth Third Bank xxxxxx1072"
click at [502, 141] on button "Save & Close" at bounding box center [513, 143] width 57 height 18
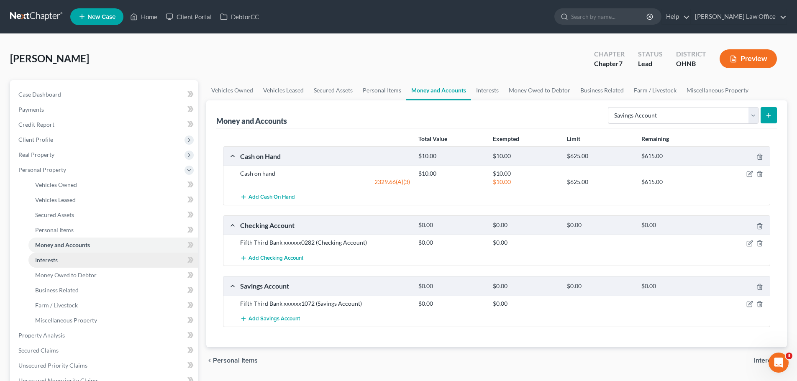
click at [49, 256] on link "Interests" at bounding box center [112, 260] width 169 height 15
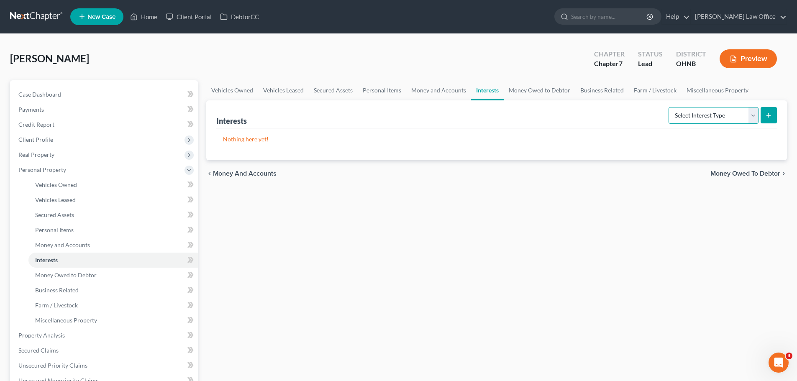
click at [755, 121] on select "Select Interest Type 401K Annuity Bond Education IRA Government Bond Government…" at bounding box center [713, 115] width 90 height 17
select select "term_life_insurance"
click at [669, 107] on select "Select Interest Type 401K Annuity Bond Education IRA Government Bond Government…" at bounding box center [713, 115] width 90 height 17
click at [767, 115] on line "submit" at bounding box center [769, 115] width 4 height 0
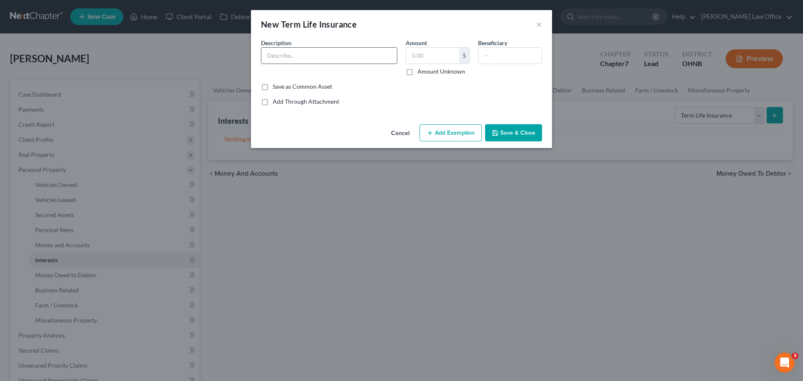
click at [343, 60] on input "text" at bounding box center [328, 56] width 135 height 16
type input "[US_STATE] National Insurance Co."
type input "Children"
click at [510, 136] on button "Save & Close" at bounding box center [513, 133] width 57 height 18
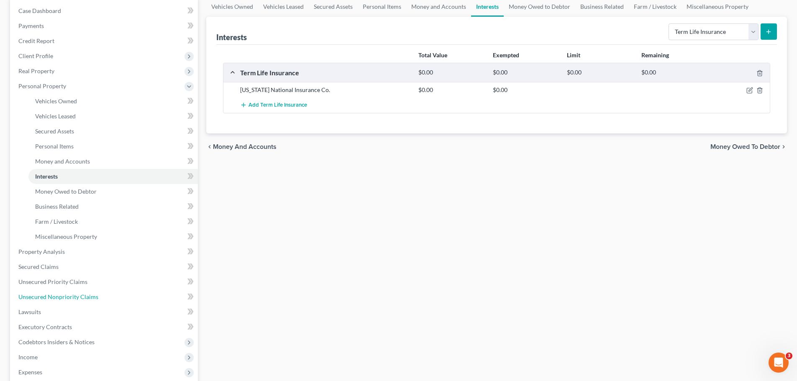
drag, startPoint x: 76, startPoint y: 298, endPoint x: 262, endPoint y: 289, distance: 186.8
click at [76, 298] on span "Unsecured Nonpriority Claims" at bounding box center [58, 296] width 80 height 7
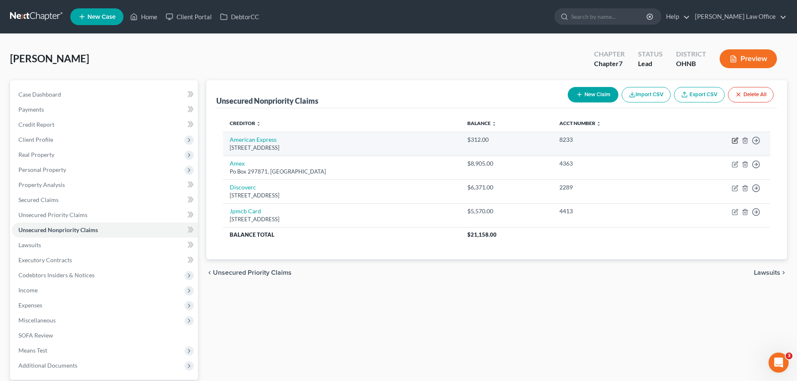
click at [736, 140] on icon "button" at bounding box center [734, 140] width 7 height 7
select select "45"
select select "2"
select select "0"
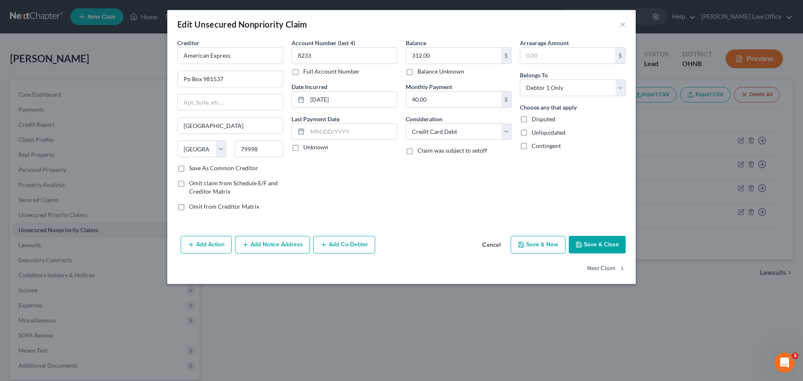
click at [299, 245] on button "Add Notice Address" at bounding box center [272, 245] width 75 height 18
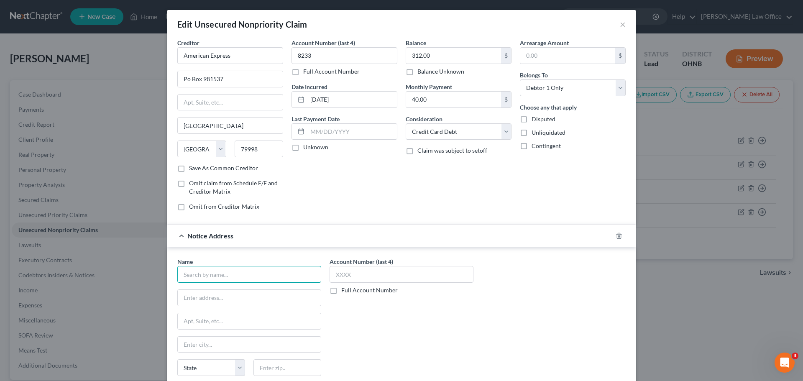
click at [243, 276] on input "text" at bounding box center [249, 274] width 144 height 17
click at [234, 290] on div "[PERSON_NAME] & Associates" at bounding box center [227, 289] width 87 height 8
type input "[PERSON_NAME] & Associates"
type input "[STREET_ADDRESS]"
type input "Suite #210"
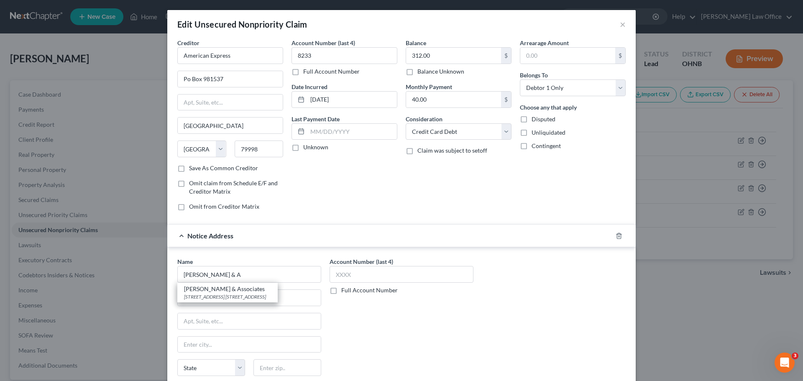
type input "Independence"
select select "36"
type input "44131"
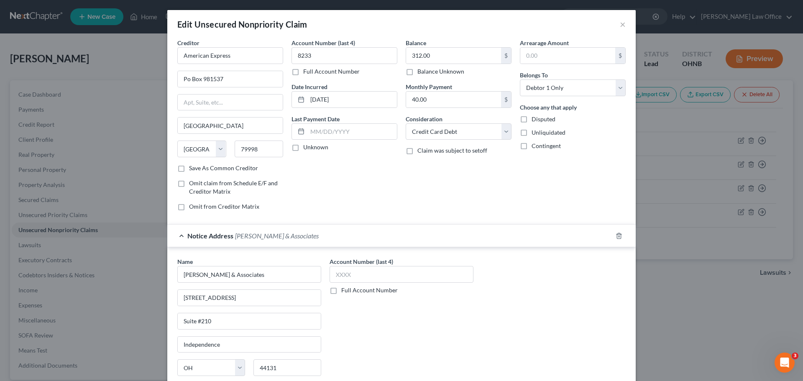
click at [341, 291] on label "Full Account Number" at bounding box center [369, 290] width 56 height 8
click at [345, 291] on input "Full Account Number" at bounding box center [347, 288] width 5 height 5
click at [352, 276] on input "text" at bounding box center [402, 274] width 144 height 17
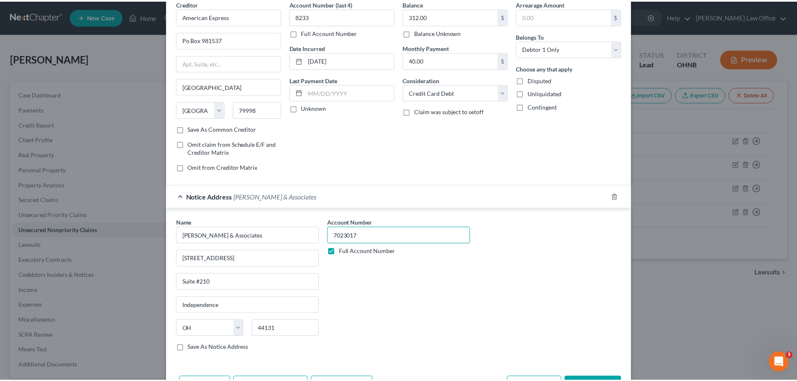
scroll to position [93, 0]
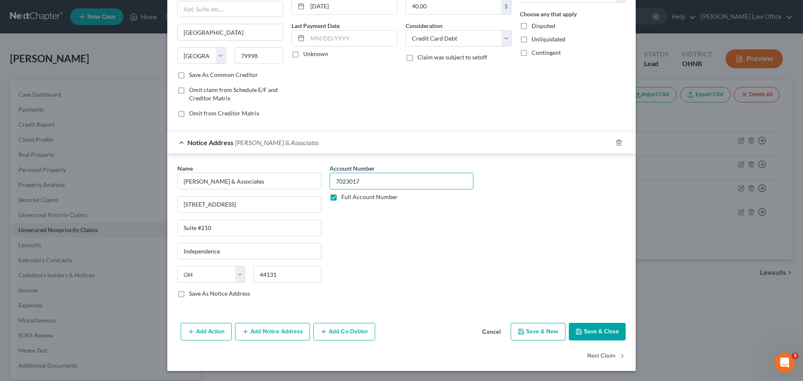
type input "7023017"
click at [587, 333] on button "Save & Close" at bounding box center [597, 332] width 57 height 18
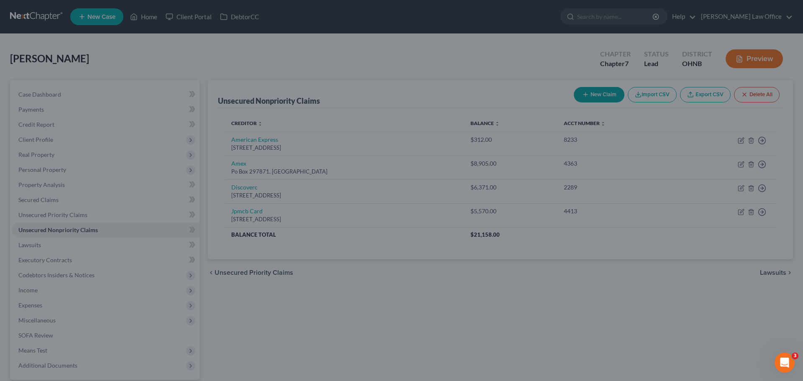
type input "0"
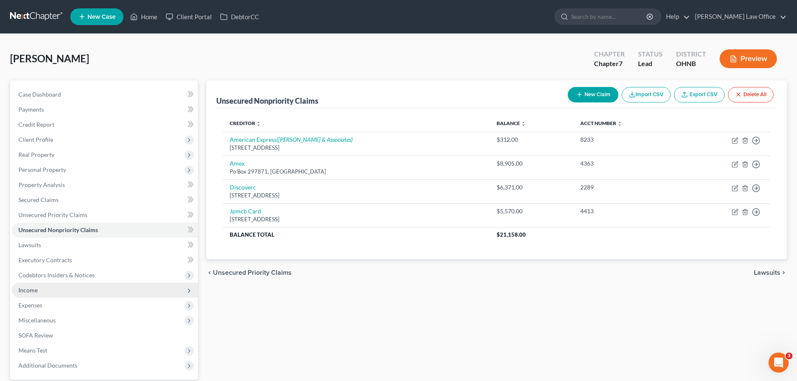
click at [41, 289] on span "Income" at bounding box center [105, 290] width 186 height 15
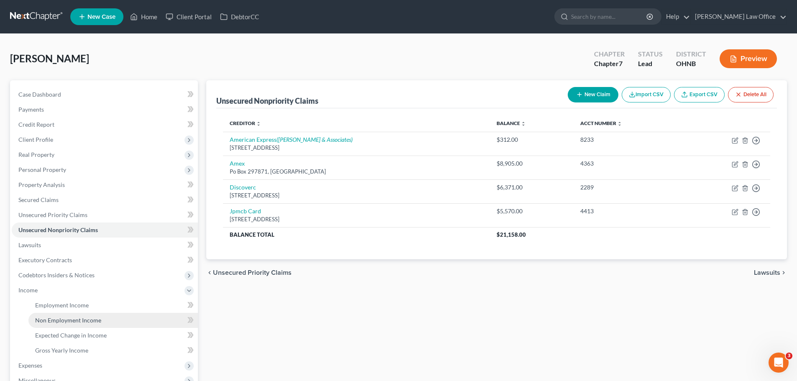
click at [46, 320] on span "Non Employment Income" at bounding box center [68, 320] width 66 height 7
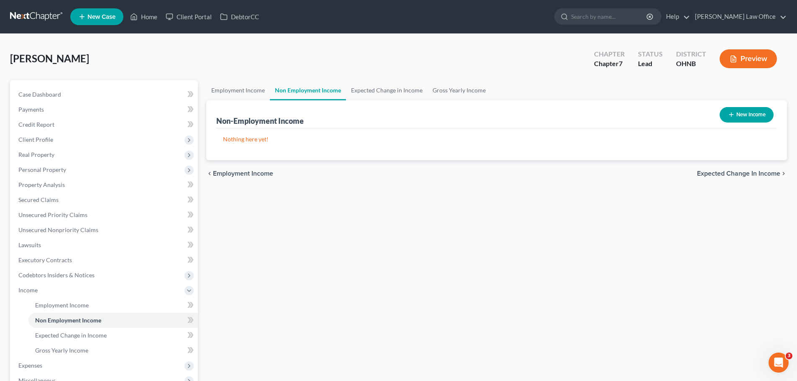
click at [734, 112] on button "New Income" at bounding box center [746, 114] width 54 height 15
select select "0"
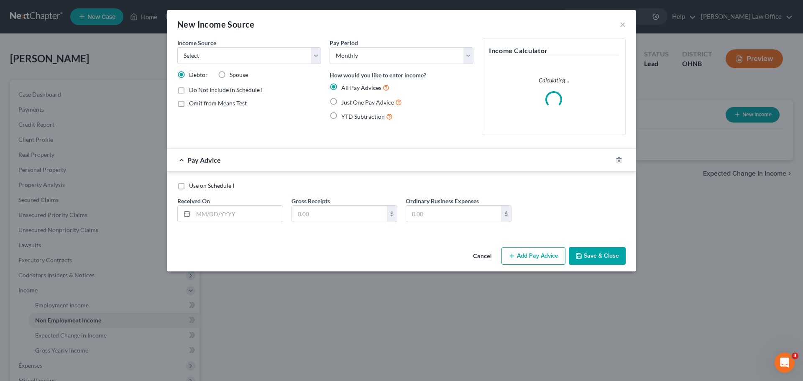
click at [321, 56] on div "Income Source * Select Unemployment Disability (from employer) Pension Retireme…" at bounding box center [249, 89] width 152 height 103
click at [320, 57] on select "Select Unemployment Disability (from employer) Pension Retirement Social Securi…" at bounding box center [249, 55] width 144 height 17
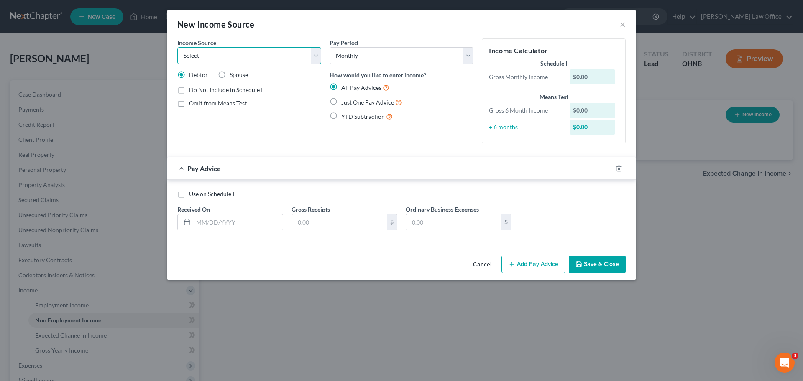
select select "4"
click at [177, 47] on select "Select Unemployment Disability (from employer) Pension Retirement Social Securi…" at bounding box center [249, 55] width 144 height 17
click at [341, 104] on label "Just One Pay Advice" at bounding box center [371, 102] width 61 height 10
click at [345, 103] on input "Just One Pay Advice" at bounding box center [347, 99] width 5 height 5
radio input "true"
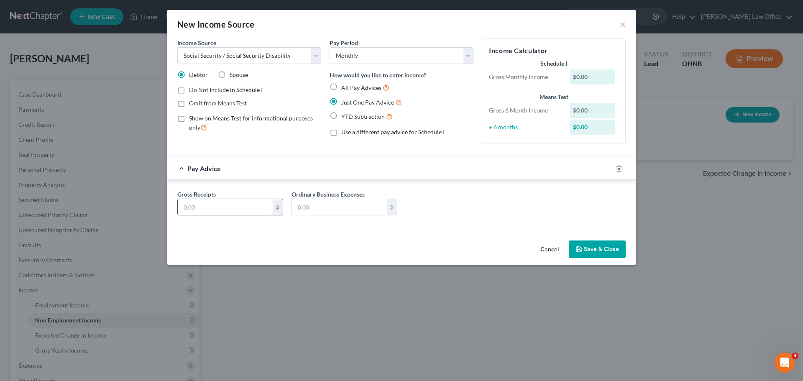
click at [234, 214] on input "text" at bounding box center [225, 207] width 95 height 16
type input "1,005.00"
click at [593, 249] on button "Save & Close" at bounding box center [597, 249] width 57 height 18
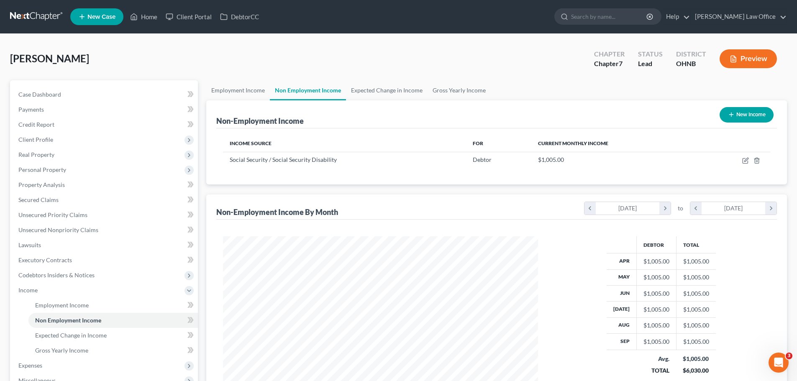
scroll to position [156, 329]
click at [737, 113] on button "New Income" at bounding box center [746, 114] width 54 height 15
select select "0"
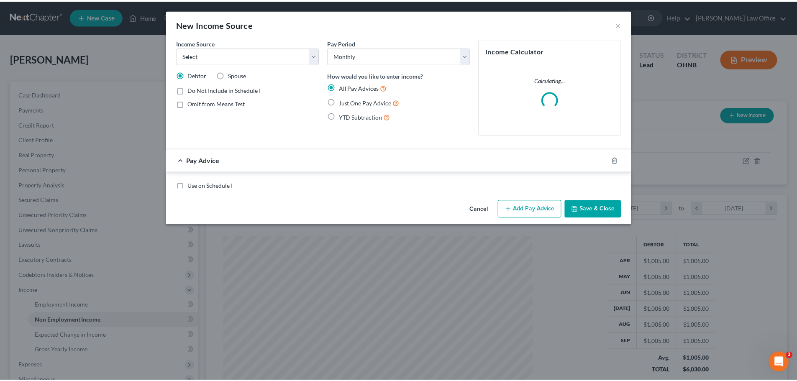
scroll to position [157, 332]
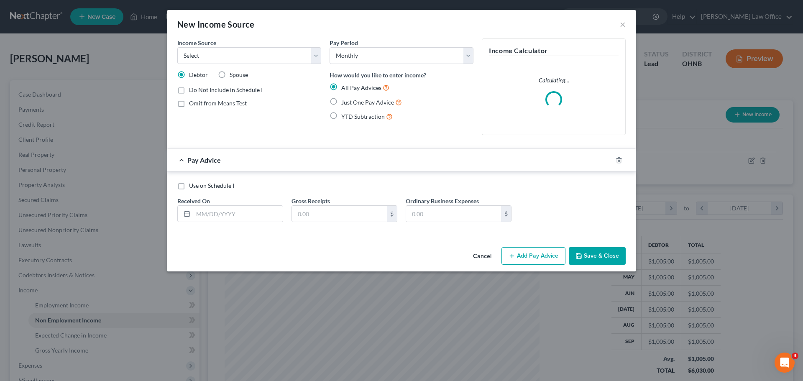
click at [322, 62] on div "Income Source * Select Unemployment Disability (from employer) Pension Retireme…" at bounding box center [249, 89] width 152 height 103
click at [321, 62] on select "Select Unemployment Disability (from employer) Pension Retirement Social Securi…" at bounding box center [249, 55] width 144 height 17
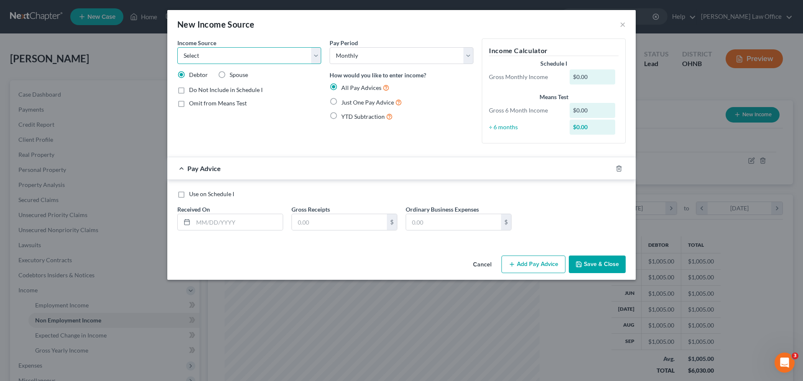
select select "11"
click at [177, 47] on select "Select Unemployment Disability (from employer) Pension Retirement Social Securi…" at bounding box center [249, 55] width 144 height 17
click at [341, 102] on label "Just One Pay Advice" at bounding box center [371, 102] width 61 height 10
click at [345, 102] on input "Just One Pay Advice" at bounding box center [347, 99] width 5 height 5
radio input "true"
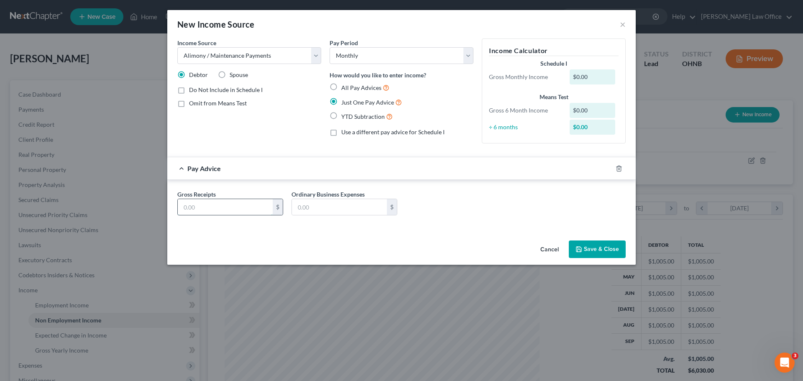
click at [220, 210] on input "text" at bounding box center [225, 207] width 95 height 16
type input "1,000.00"
click at [583, 250] on button "Save & Close" at bounding box center [597, 249] width 57 height 18
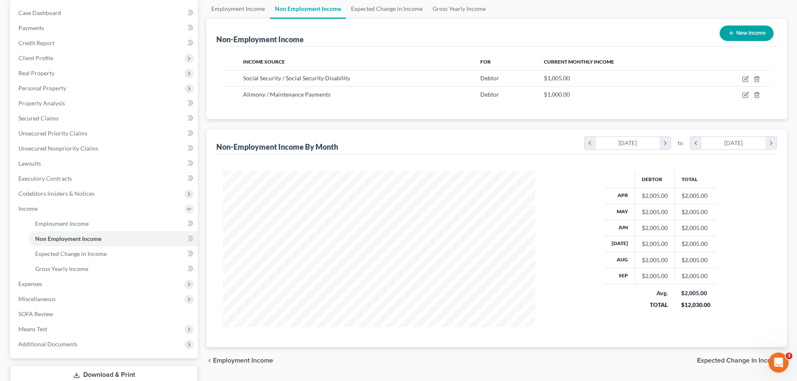
scroll to position [84, 0]
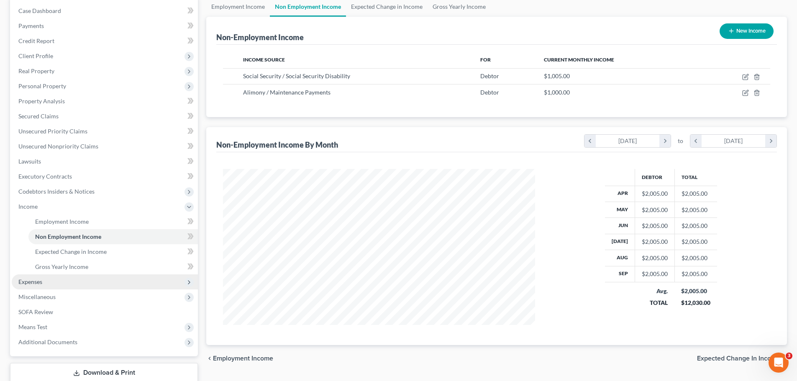
click at [73, 278] on span "Expenses" at bounding box center [105, 281] width 186 height 15
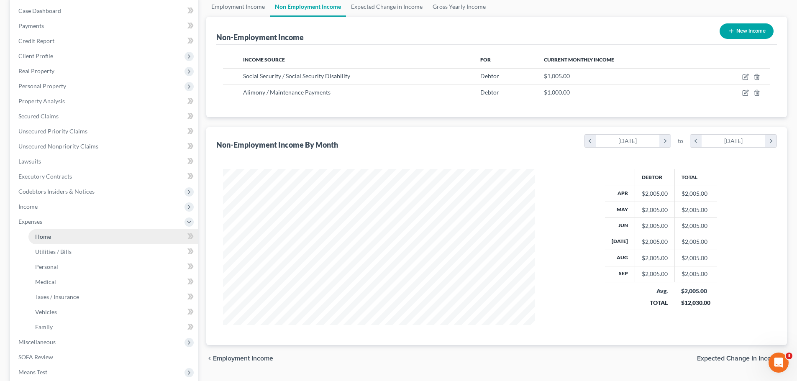
click at [57, 240] on link "Home" at bounding box center [112, 236] width 169 height 15
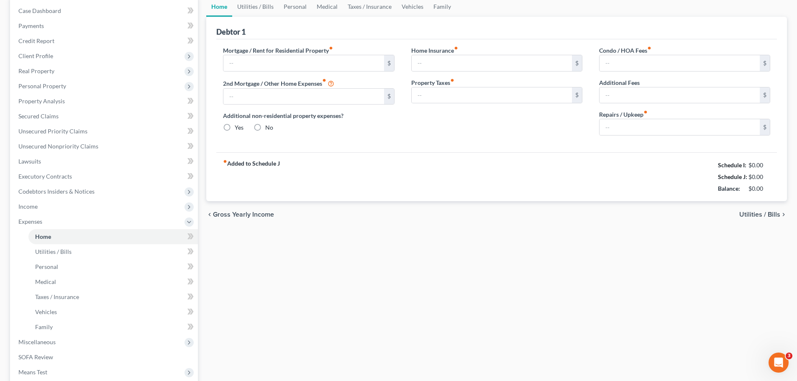
type input "0.00"
radio input "true"
type input "0.00"
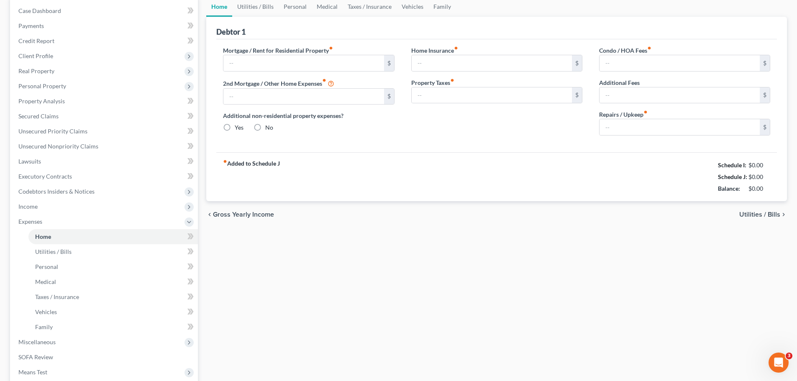
type input "0.00"
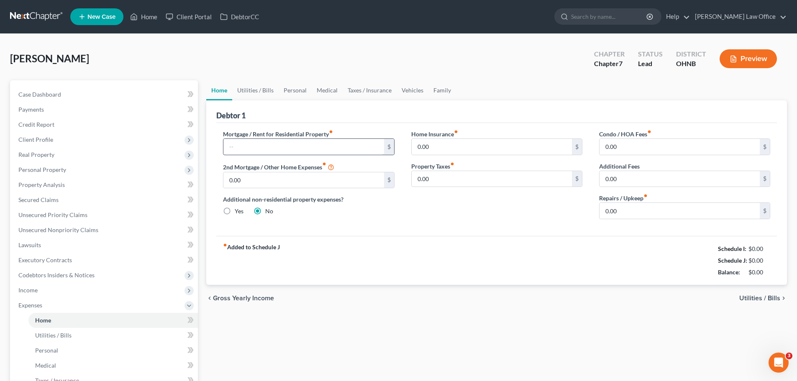
click at [277, 148] on input "text" at bounding box center [303, 147] width 160 height 16
type input "500.00"
click at [496, 202] on div "Home Insurance fiber_manual_record 0.00 $ Property Taxes fiber_manual_record 0.…" at bounding box center [497, 178] width 188 height 96
click at [255, 90] on link "Utilities / Bills" at bounding box center [255, 90] width 46 height 20
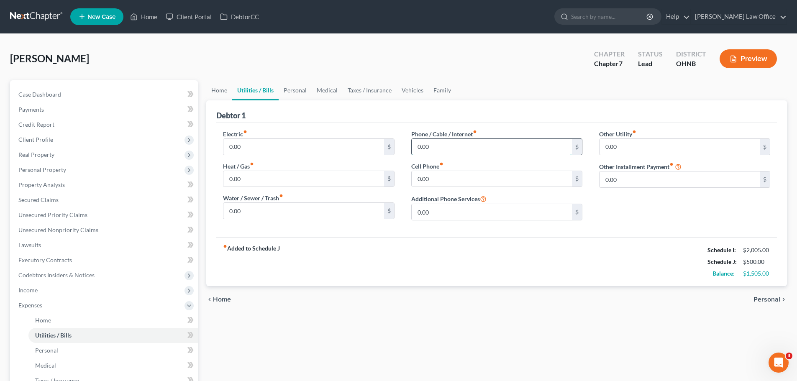
click at [441, 146] on input "0.00" at bounding box center [492, 147] width 160 height 16
type input "185.00"
click at [414, 250] on div "fiber_manual_record Added to Schedule J Schedule I: $2,005.00 Schedule J: $685.…" at bounding box center [496, 261] width 560 height 49
click at [439, 179] on input "0.00" at bounding box center [492, 179] width 160 height 16
type input "50.00"
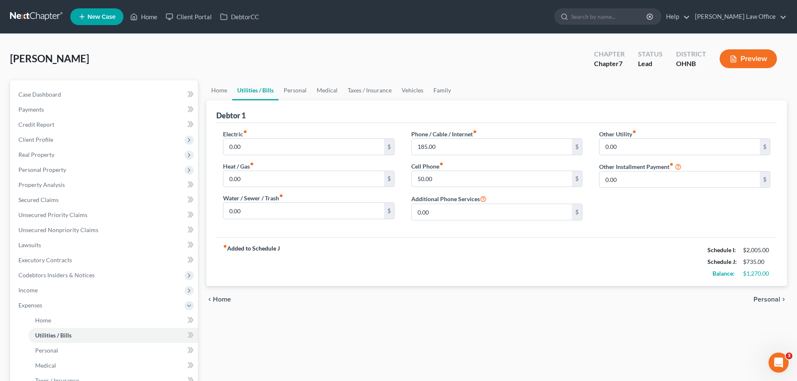
click at [449, 257] on div "fiber_manual_record Added to Schedule J Schedule I: $2,005.00 Schedule J: $735.…" at bounding box center [496, 261] width 560 height 49
click at [302, 90] on link "Personal" at bounding box center [295, 90] width 33 height 20
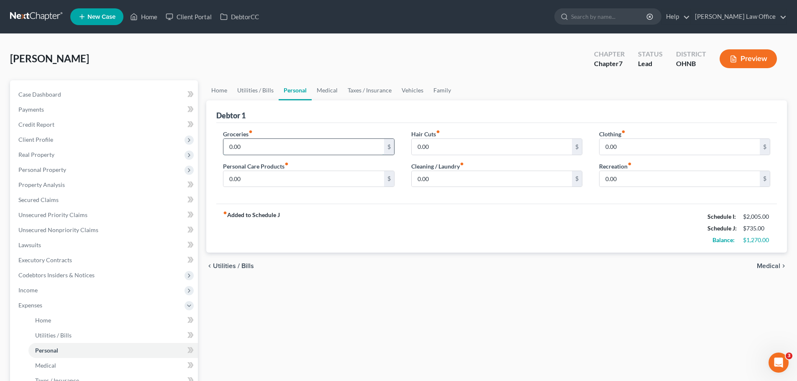
click at [282, 144] on input "0.00" at bounding box center [303, 147] width 160 height 16
type input "300.00"
click at [345, 207] on div "fiber_manual_record Added to Schedule J Schedule I: $2,005.00 Schedule J: $1,03…" at bounding box center [496, 228] width 560 height 49
click at [294, 183] on input "0.00" at bounding box center [303, 179] width 160 height 16
type input "50.00"
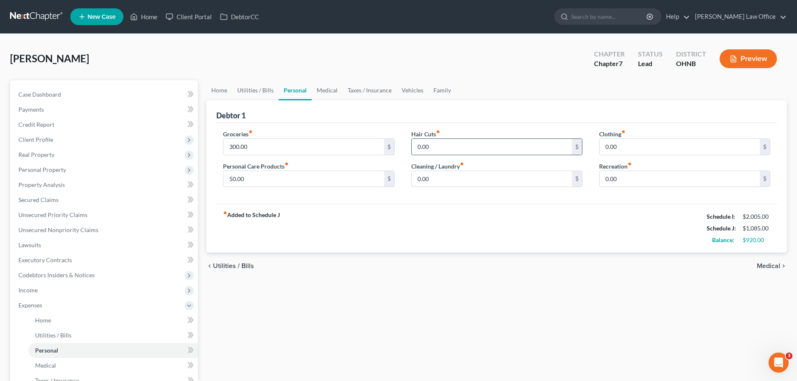
click at [436, 145] on input "0.00" at bounding box center [492, 147] width 160 height 16
type input "30.00"
click at [457, 179] on input "0.00" at bounding box center [492, 179] width 160 height 16
type input "25.00"
click at [630, 145] on input "0.00" at bounding box center [679, 147] width 160 height 16
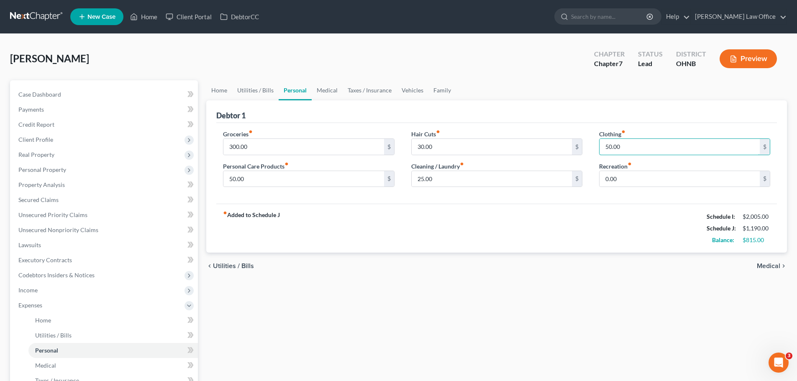
type input "50.00"
click at [560, 222] on div "fiber_manual_record Added to Schedule J Schedule I: $2,005.00 Schedule J: $1,19…" at bounding box center [496, 228] width 560 height 49
click at [318, 94] on link "Medical" at bounding box center [327, 90] width 31 height 20
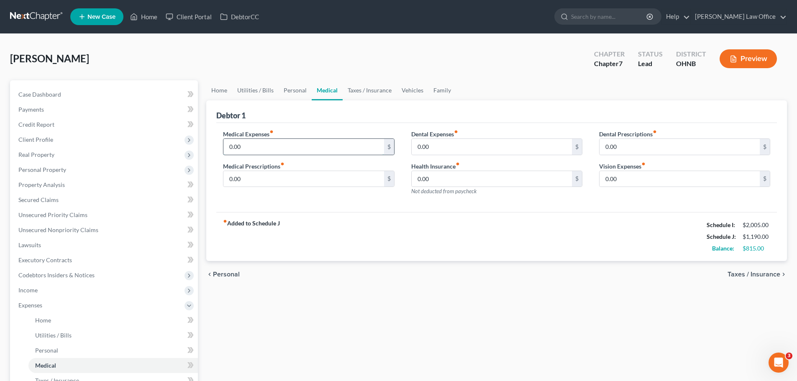
click at [271, 144] on input "0.00" at bounding box center [303, 147] width 160 height 16
type input "100.00"
click at [269, 181] on input "0.00" at bounding box center [303, 179] width 160 height 16
type input "100.00"
click at [371, 87] on link "Taxes / Insurance" at bounding box center [370, 90] width 54 height 20
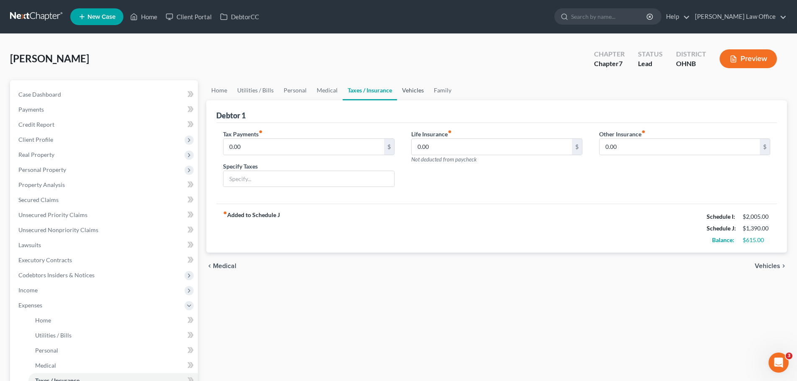
click at [407, 88] on link "Vehicles" at bounding box center [413, 90] width 32 height 20
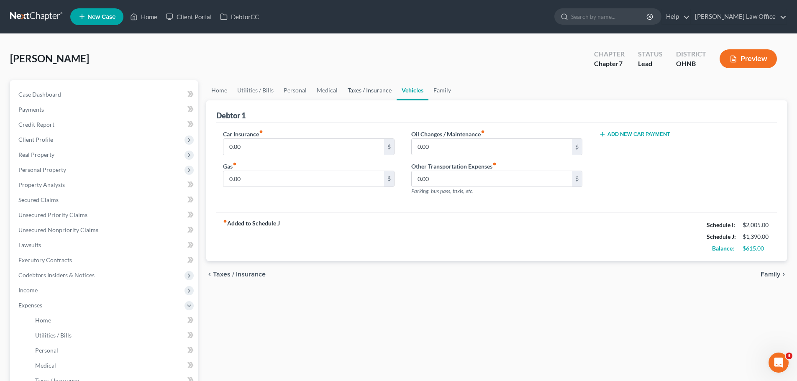
click at [371, 89] on link "Taxes / Insurance" at bounding box center [370, 90] width 54 height 20
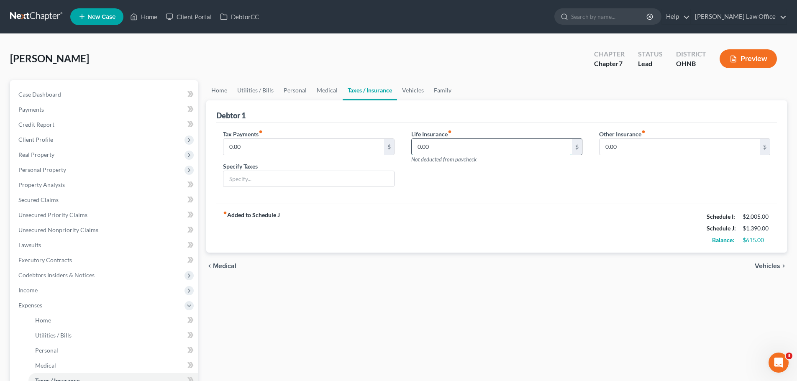
click at [438, 148] on input "0.00" at bounding box center [492, 147] width 160 height 16
type input "82.00"
click at [430, 190] on div "Life Insurance fiber_manual_record 82.00 $ Not deducted from paycheck" at bounding box center [497, 162] width 188 height 64
click at [330, 93] on link "Medical" at bounding box center [327, 90] width 31 height 20
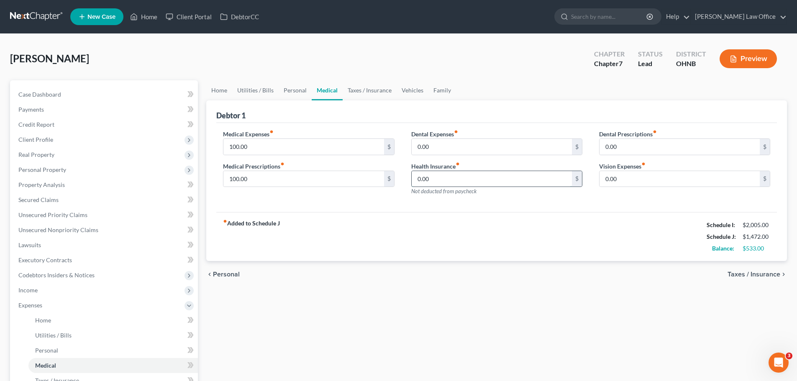
click at [440, 177] on input "0.00" at bounding box center [492, 179] width 160 height 16
type input "303.80"
click at [483, 212] on div "fiber_manual_record Added to Schedule J Schedule I: $2,005.00 Schedule J: $1,77…" at bounding box center [496, 236] width 560 height 49
click at [409, 90] on link "Vehicles" at bounding box center [412, 90] width 32 height 20
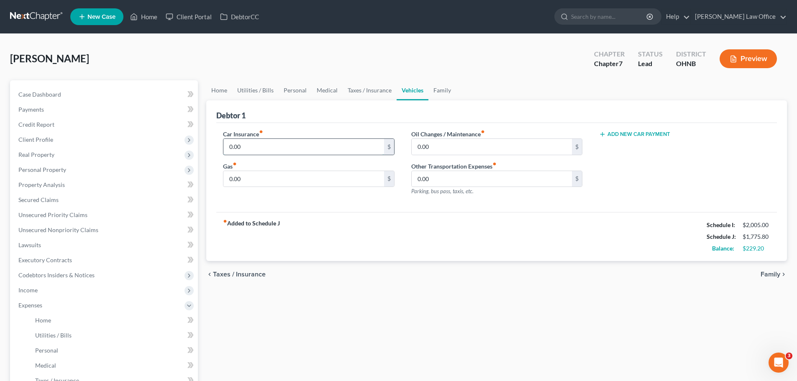
click at [297, 141] on input "0.00" at bounding box center [303, 147] width 160 height 16
type input "102.00"
click at [296, 174] on input "0.00" at bounding box center [303, 179] width 160 height 16
type input "60.00"
click at [349, 222] on div "fiber_manual_record Added to Schedule J Schedule I: $2,005.00 Schedule J: $1,93…" at bounding box center [496, 236] width 560 height 49
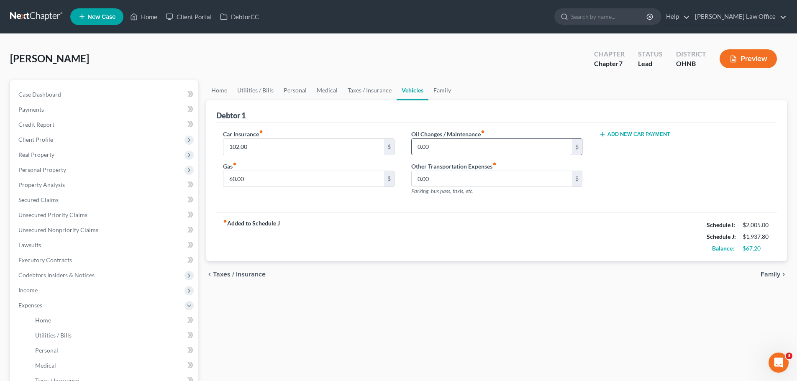
click at [446, 149] on input "0.00" at bounding box center [492, 147] width 160 height 16
type input "50.00"
click at [465, 212] on div "fiber_manual_record Added to Schedule J Schedule I: $2,005.00 Schedule J: $1,98…" at bounding box center [496, 236] width 560 height 49
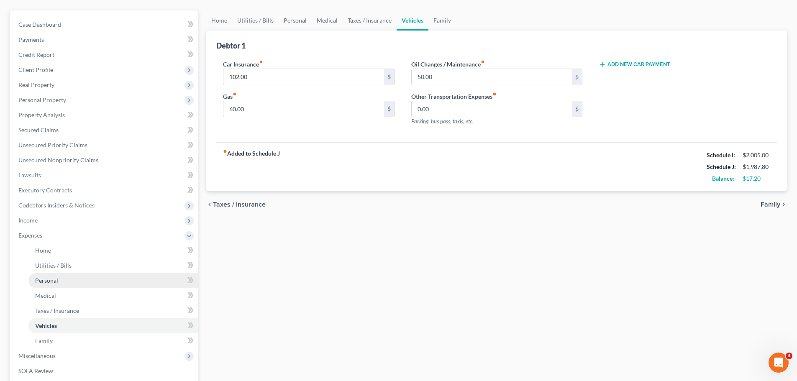
scroll to position [184, 0]
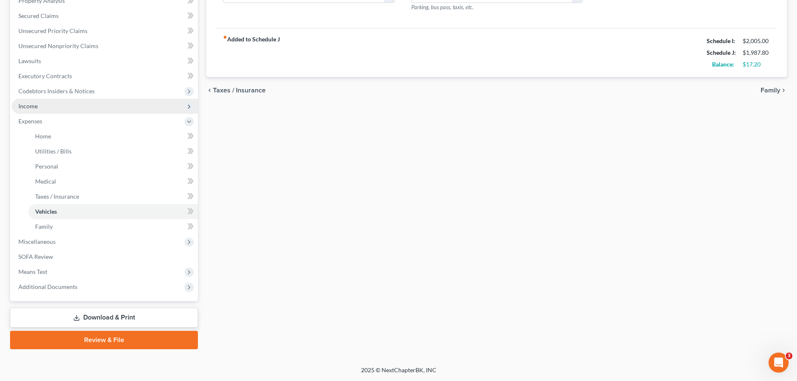
click at [73, 107] on span "Income" at bounding box center [105, 106] width 186 height 15
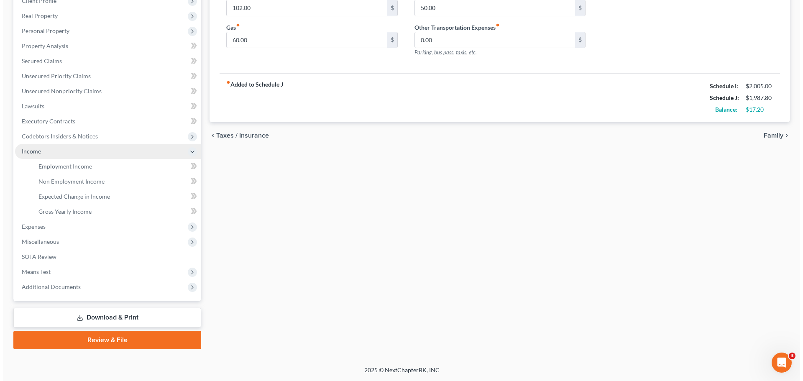
scroll to position [139, 0]
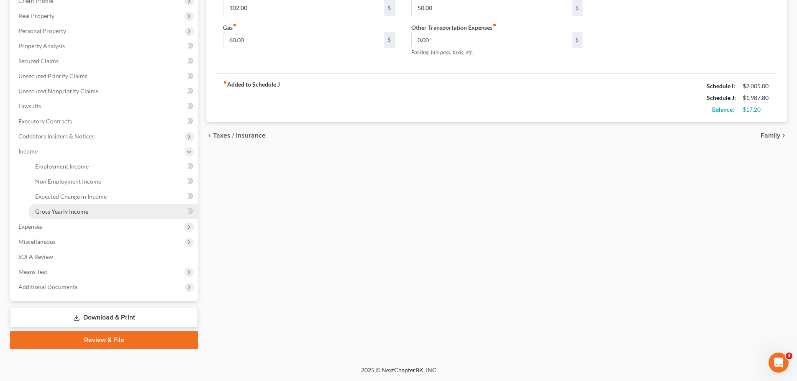
click at [71, 215] on span "Gross Yearly Income" at bounding box center [61, 211] width 53 height 7
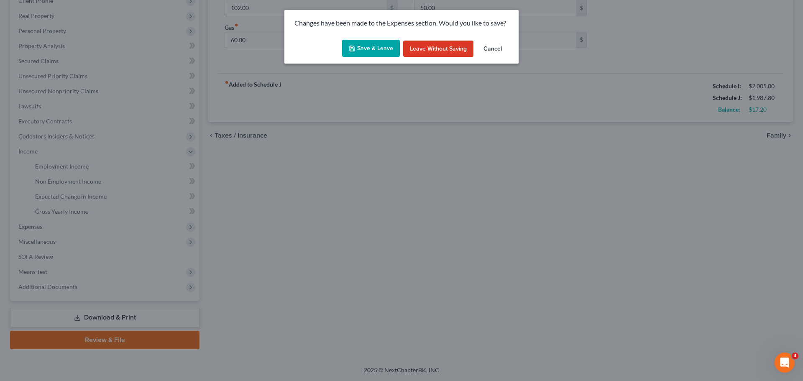
click at [393, 49] on button "Save & Leave" at bounding box center [371, 49] width 58 height 18
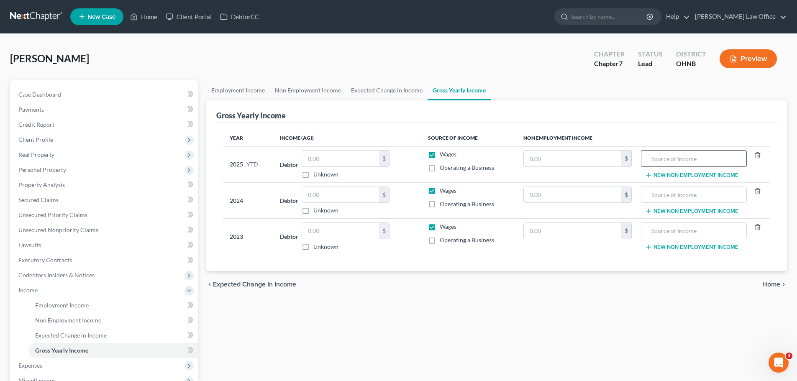
click at [653, 159] on input "text" at bounding box center [693, 159] width 96 height 16
click at [665, 239] on div at bounding box center [693, 230] width 105 height 17
click at [666, 230] on input "text" at bounding box center [693, 231] width 96 height 16
type input "Alimony"
click at [553, 235] on input "text" at bounding box center [572, 231] width 97 height 16
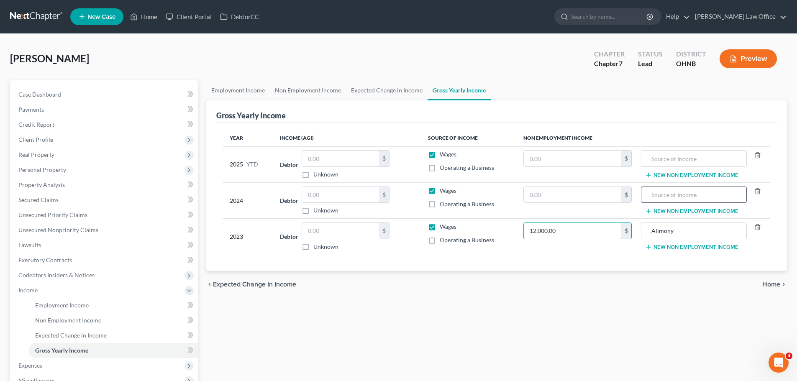
type input "12,000.00"
click at [673, 193] on input "text" at bounding box center [693, 195] width 96 height 16
type input "Alimony"
click at [575, 199] on input "text" at bounding box center [572, 195] width 97 height 16
type input "12,000.00"
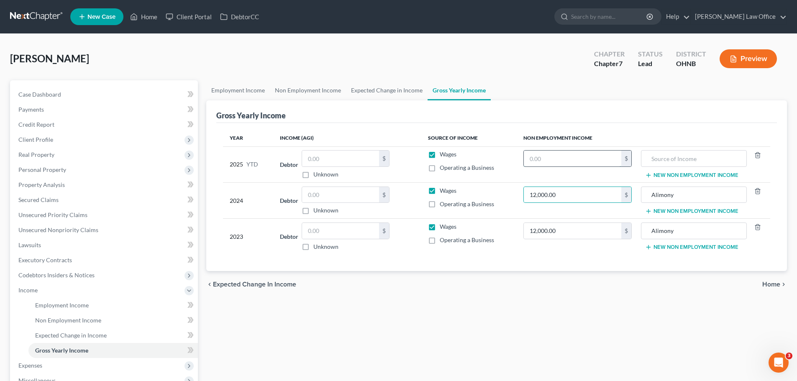
click at [606, 159] on input "text" at bounding box center [572, 159] width 97 height 16
type input "10,000.00"
click at [650, 153] on input "text" at bounding box center [693, 159] width 96 height 16
type input "Alimony"
click at [661, 172] on button "New Non Employment Income" at bounding box center [691, 175] width 93 height 7
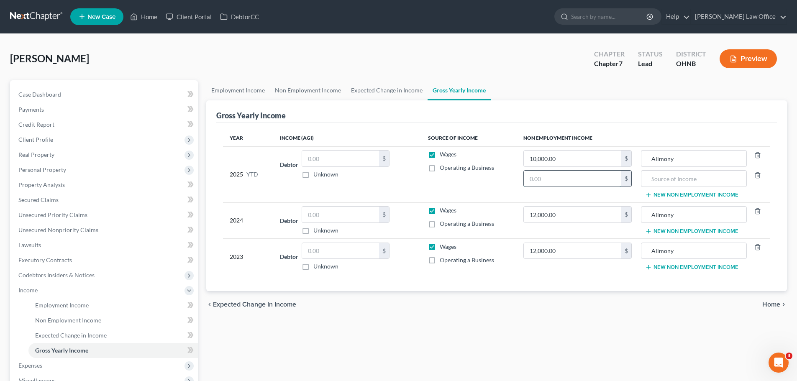
click at [581, 181] on input "text" at bounding box center [572, 179] width 97 height 16
type input "10,050.00"
click at [670, 179] on input "text" at bounding box center [693, 179] width 96 height 16
type input "o"
type input "Social Security"
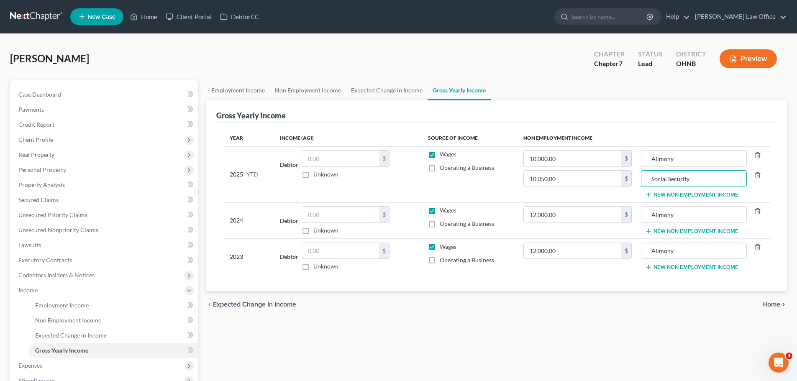
click at [663, 230] on button "New Non Employment Income" at bounding box center [691, 231] width 93 height 7
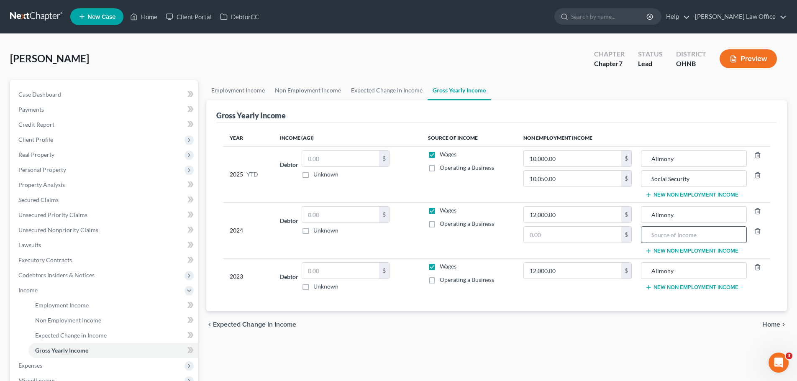
click at [675, 238] on input "text" at bounding box center [693, 235] width 96 height 16
type input "Social Security"
click at [584, 236] on input "text" at bounding box center [572, 235] width 97 height 16
type input "13,927.00"
click at [333, 214] on input "text" at bounding box center [340, 215] width 77 height 16
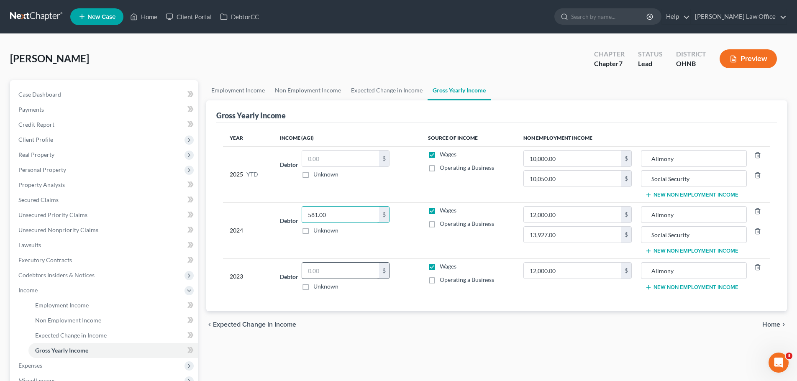
type input "581.00"
click at [333, 270] on input "text" at bounding box center [340, 271] width 77 height 16
type input "14,117.00"
click at [664, 288] on button "New Non Employment Income" at bounding box center [691, 287] width 93 height 7
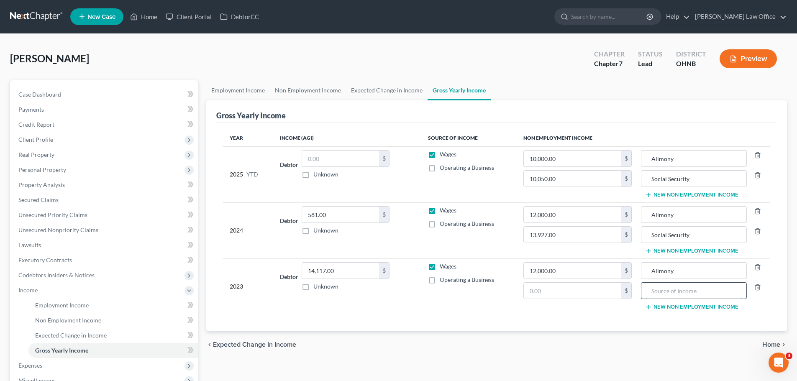
click at [663, 289] on input "text" at bounding box center [693, 291] width 96 height 16
type input "Social Security"
click at [564, 296] on input "text" at bounding box center [572, 291] width 97 height 16
type input "13,475.00"
click at [613, 317] on div "Year Income (AGI) Source of Income Non Employment Income 2025 YTD Debtor $ Unkn…" at bounding box center [496, 227] width 560 height 208
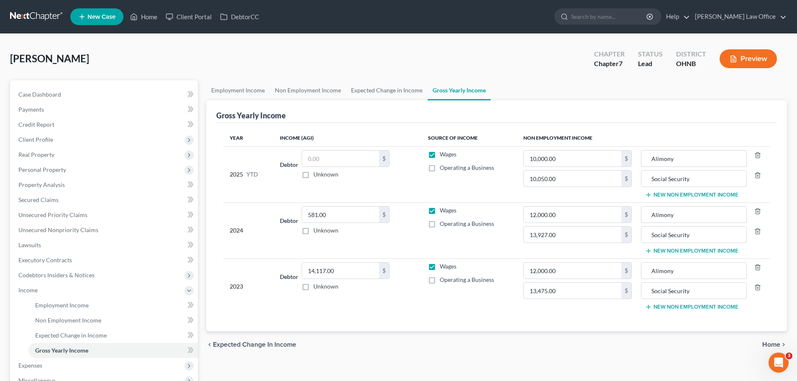
click at [671, 306] on button "New Non Employment Income" at bounding box center [691, 307] width 93 height 7
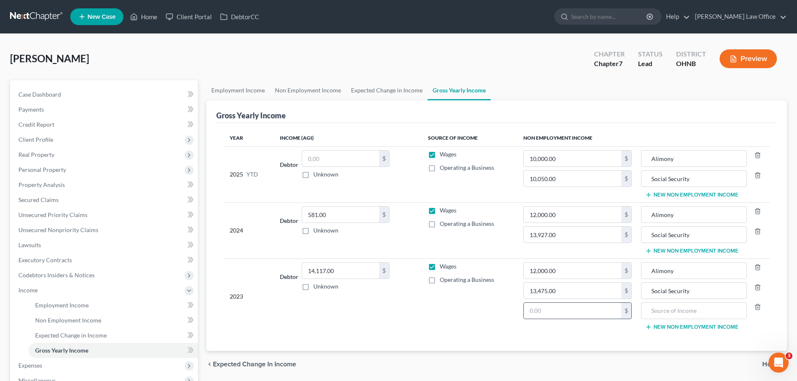
click at [585, 313] on input "text" at bounding box center [572, 311] width 97 height 16
type input "7,664.00"
click at [693, 311] on input "text" at bounding box center [693, 311] width 96 height 16
type input "Pension"
click at [422, 322] on td "Wages Operating a Business" at bounding box center [468, 296] width 95 height 76
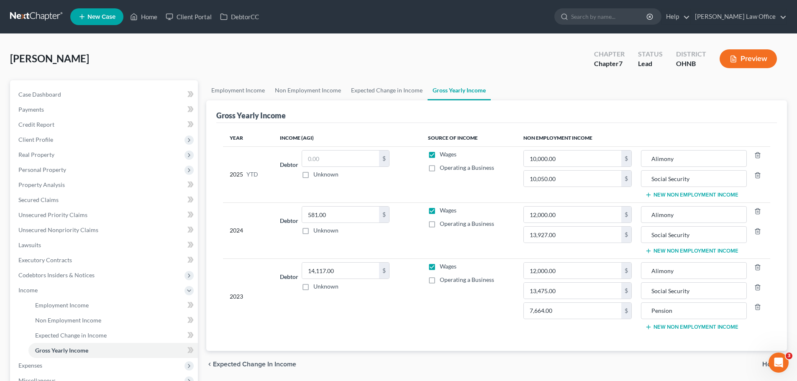
drag, startPoint x: 392, startPoint y: 321, endPoint x: 389, endPoint y: 317, distance: 5.2
click at [392, 320] on td "Debtor 14,117.00 $ Unknown Balance Undetermined 14,117.00 $ Unknown" at bounding box center [347, 296] width 148 height 76
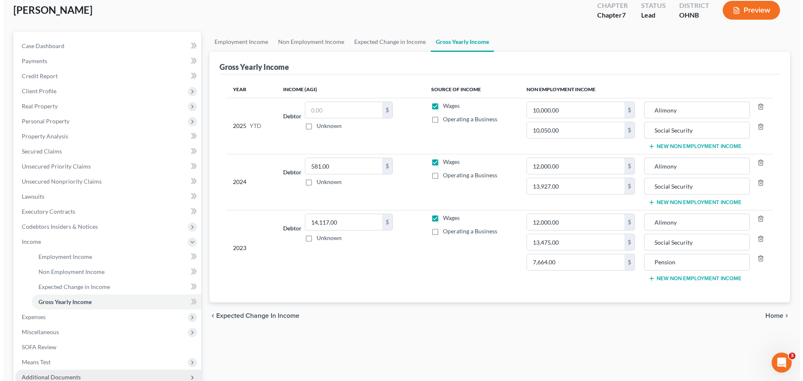
scroll to position [125, 0]
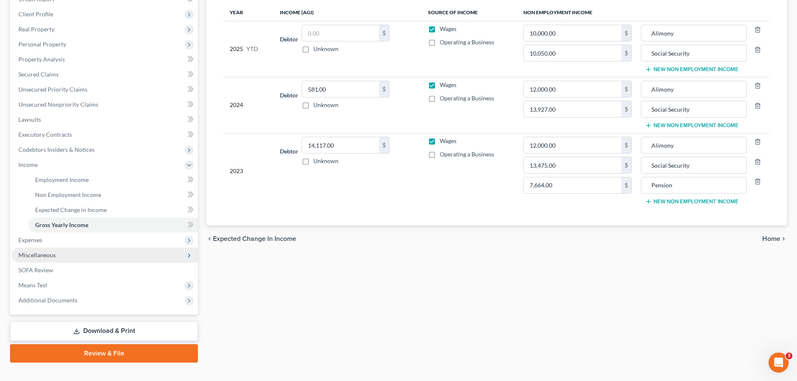
click at [64, 251] on span "Miscellaneous" at bounding box center [105, 255] width 186 height 15
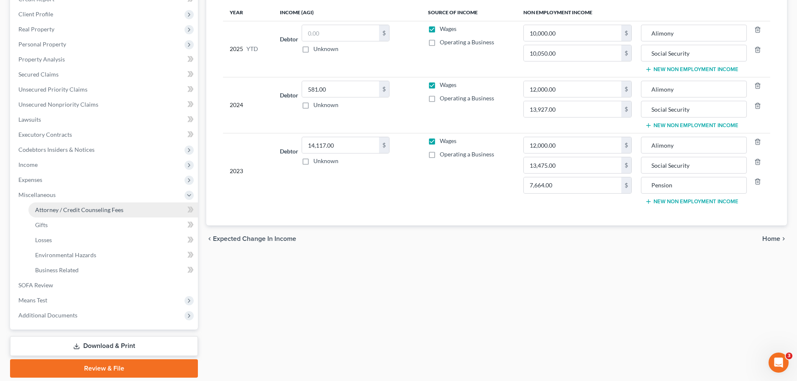
click at [87, 210] on span "Attorney / Credit Counseling Fees" at bounding box center [79, 209] width 88 height 7
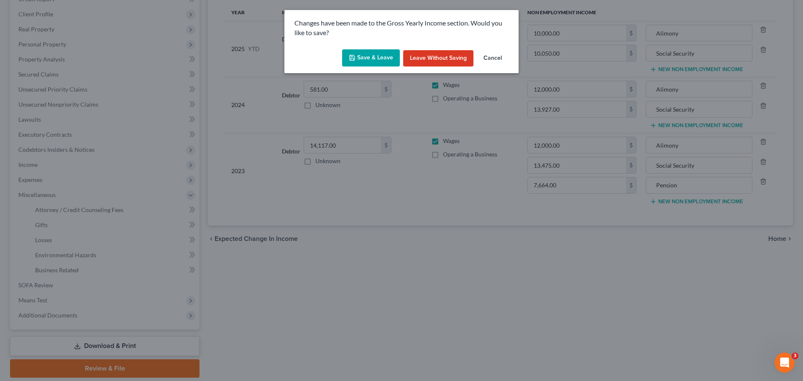
click at [379, 58] on button "Save & Leave" at bounding box center [371, 58] width 58 height 18
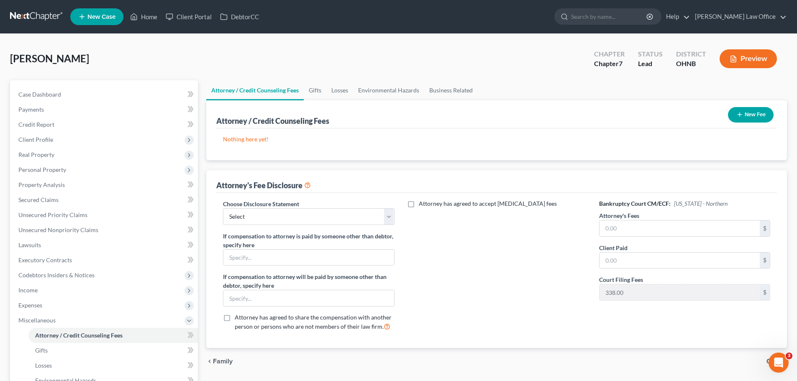
click at [739, 114] on icon "button" at bounding box center [739, 114] width 7 height 7
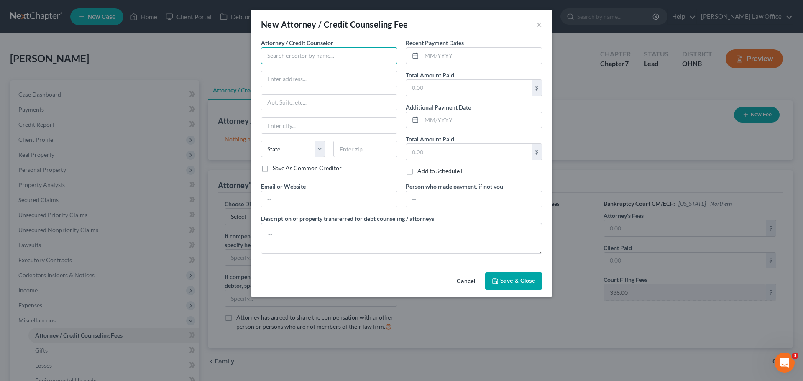
click at [309, 54] on input "text" at bounding box center [329, 55] width 136 height 17
type input "[PERSON_NAME] & [PERSON_NAME], LLP"
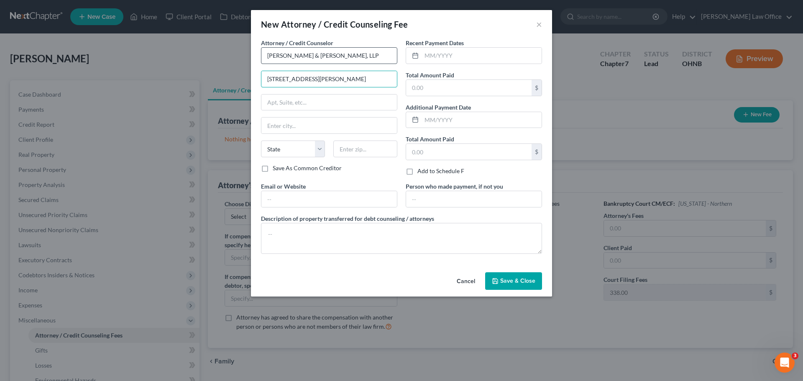
type input "[STREET_ADDRESS][PERSON_NAME]"
type input "44060"
type input "Mentor"
select select "36"
click at [476, 55] on input "text" at bounding box center [482, 56] width 120 height 16
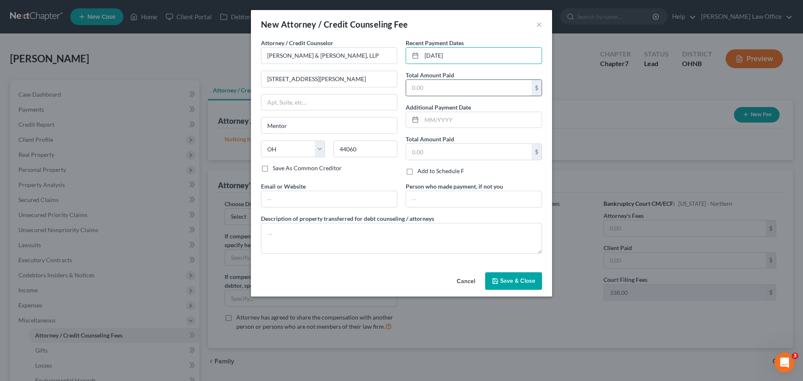
type input "[DATE]"
click at [457, 94] on input "text" at bounding box center [468, 88] width 125 height 16
type input "1,600.00"
click at [520, 269] on div "New Attorney / Credit Counseling Fee × Attorney / Credit Counselor * [PERSON_NA…" at bounding box center [401, 153] width 301 height 286
click at [530, 282] on span "Save & Close" at bounding box center [517, 280] width 35 height 7
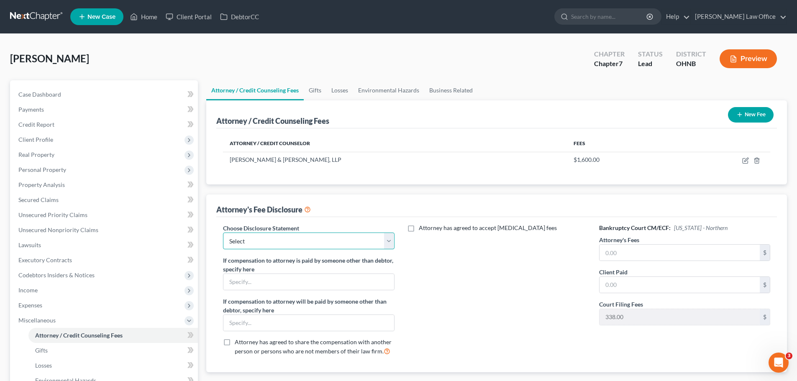
drag, startPoint x: 387, startPoint y: 241, endPoint x: 382, endPoint y: 248, distance: 8.5
click at [387, 241] on select "Select Attorney fee coverage" at bounding box center [308, 241] width 171 height 17
select select "0"
click at [223, 233] on select "Select Attorney fee coverage" at bounding box center [308, 241] width 171 height 17
click at [639, 248] on input "text" at bounding box center [679, 253] width 160 height 16
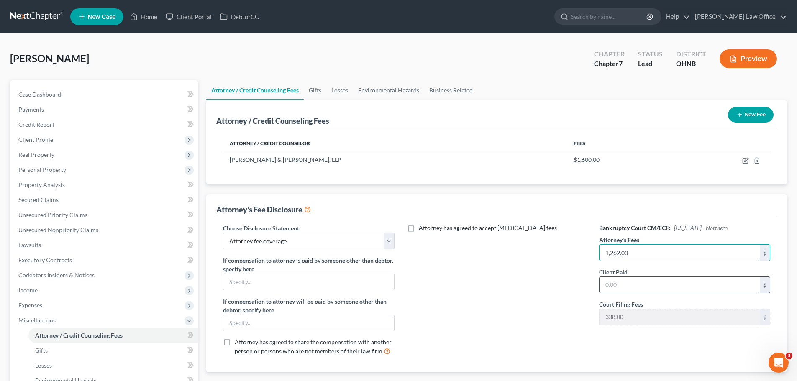
type input "1,262.00"
click at [617, 288] on input "text" at bounding box center [679, 285] width 160 height 16
type input "1,600.00"
click at [481, 243] on div "Attorney has agreed to accept [MEDICAL_DATA] fees" at bounding box center [497, 293] width 188 height 138
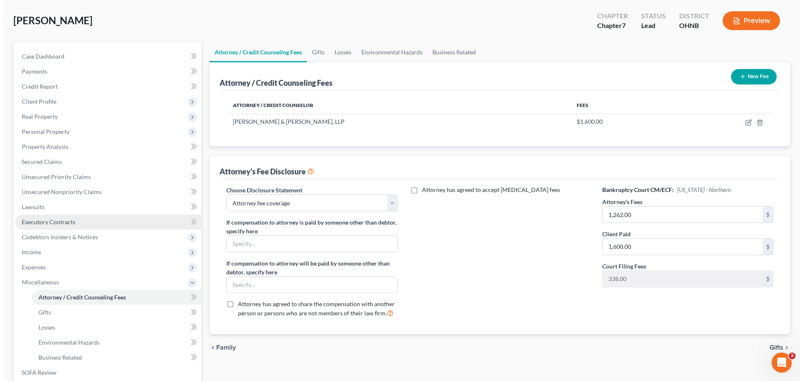
scroll to position [28, 0]
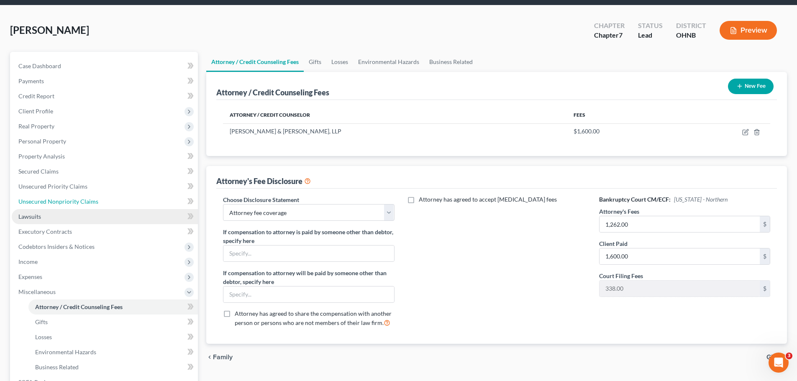
drag, startPoint x: 75, startPoint y: 206, endPoint x: 84, endPoint y: 209, distance: 9.3
click at [75, 206] on link "Unsecured Nonpriority Claims" at bounding box center [105, 201] width 186 height 15
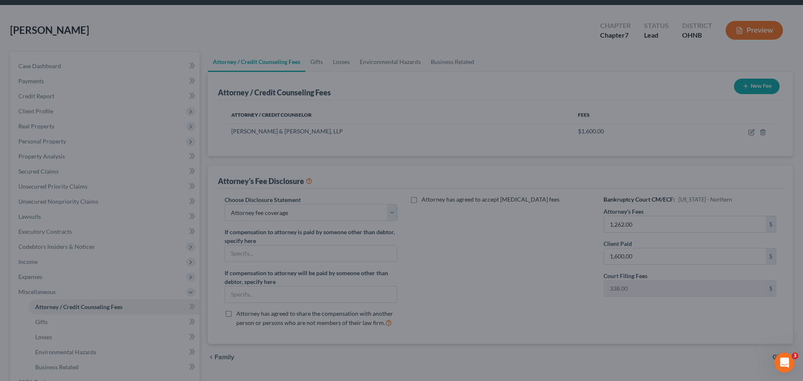
click at [81, 203] on div at bounding box center [401, 190] width 803 height 381
click at [494, 36] on div at bounding box center [401, 190] width 803 height 381
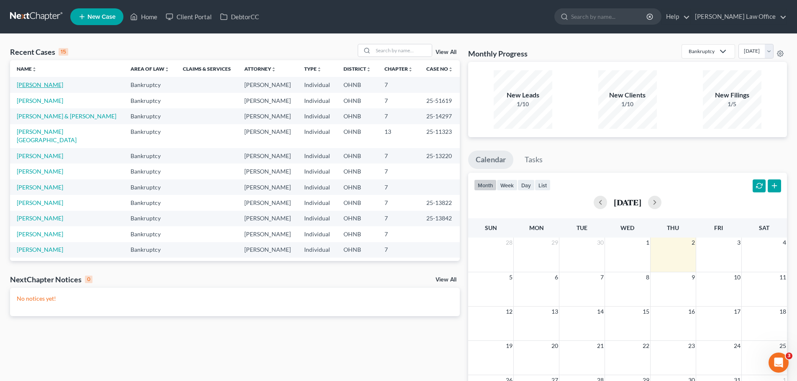
click at [50, 86] on link "[PERSON_NAME]" at bounding box center [40, 84] width 46 height 7
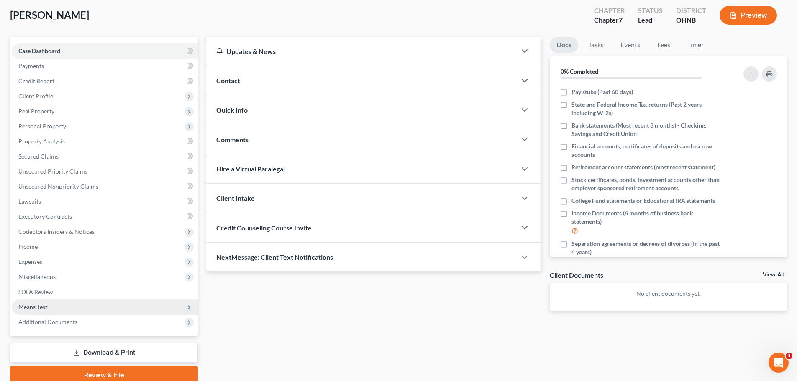
scroll to position [79, 0]
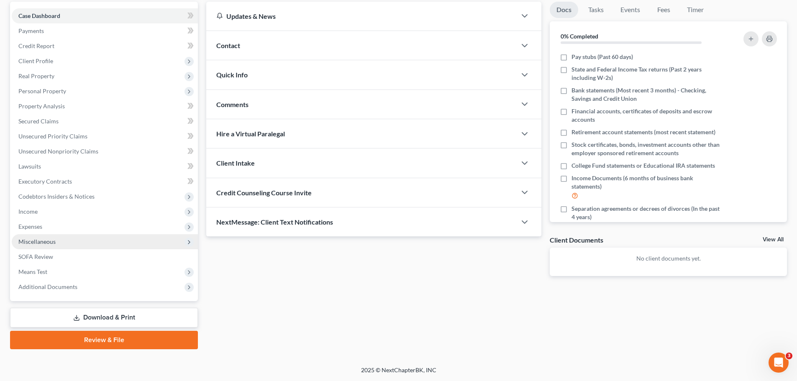
click at [54, 243] on span "Miscellaneous" at bounding box center [36, 241] width 37 height 7
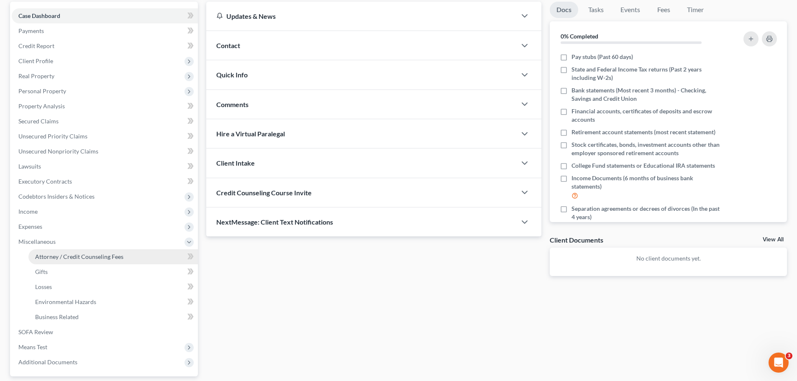
click at [79, 258] on span "Attorney / Credit Counseling Fees" at bounding box center [79, 256] width 88 height 7
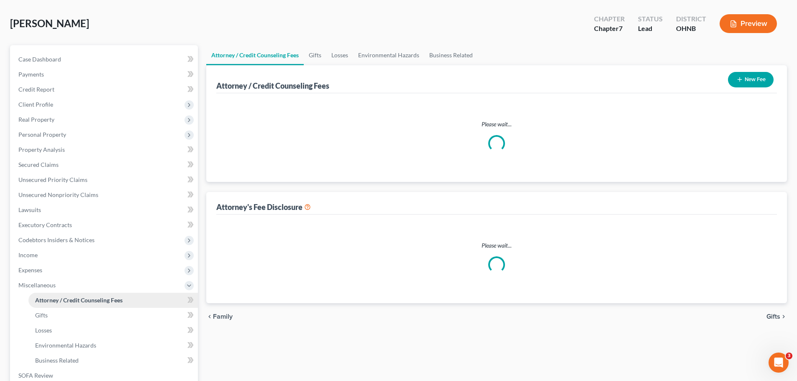
scroll to position [0, 0]
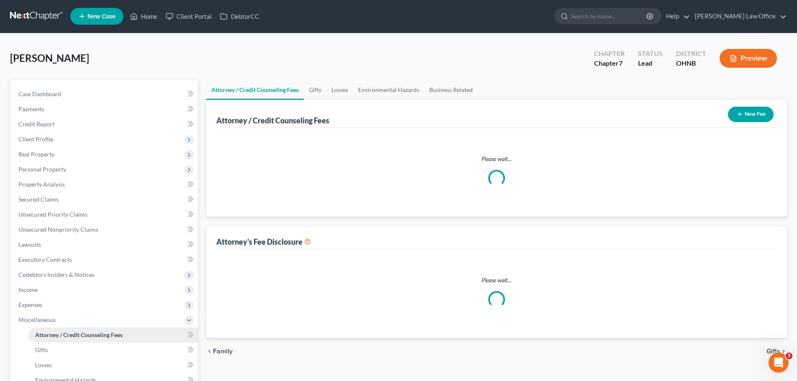
select select "0"
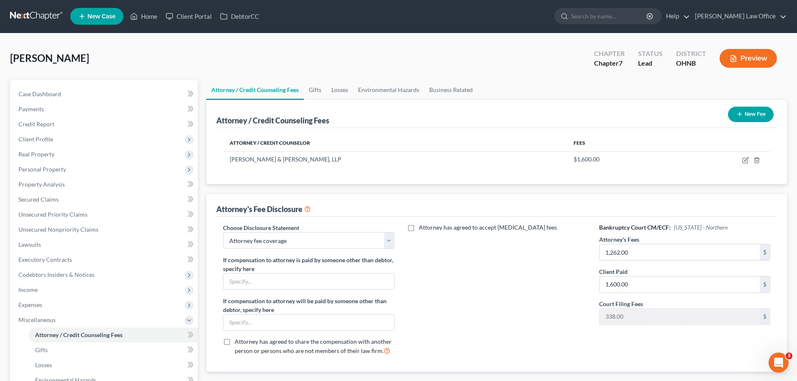
scroll to position [0, 0]
click at [72, 233] on link "Unsecured Nonpriority Claims" at bounding box center [105, 229] width 186 height 15
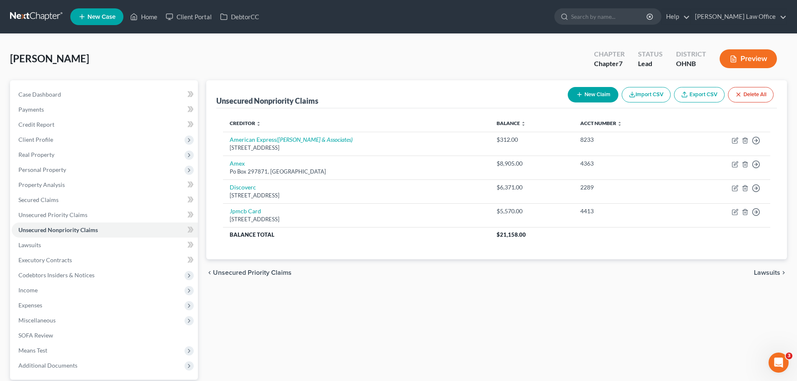
click at [754, 60] on button "Preview" at bounding box center [747, 58] width 57 height 19
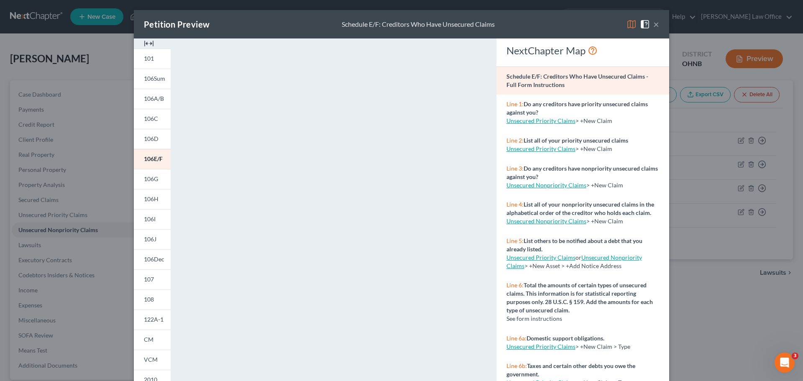
click at [536, 24] on div "Petition Preview Schedule E/F: Creditors Who Have Unsecured Claims ×" at bounding box center [401, 24] width 535 height 28
click at [653, 25] on button "×" at bounding box center [656, 24] width 6 height 10
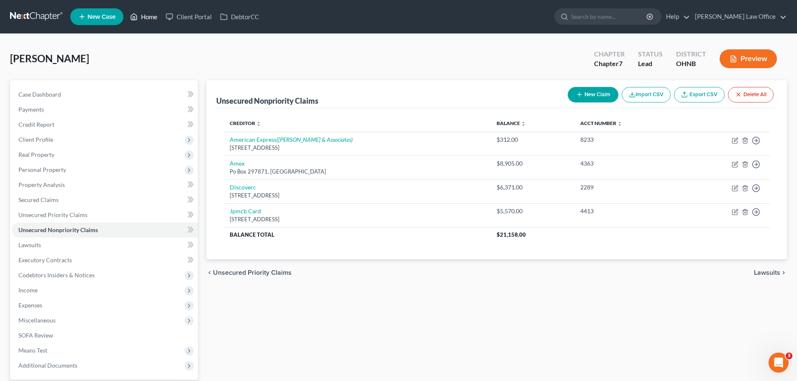
click at [152, 16] on link "Home" at bounding box center [144, 16] width 36 height 15
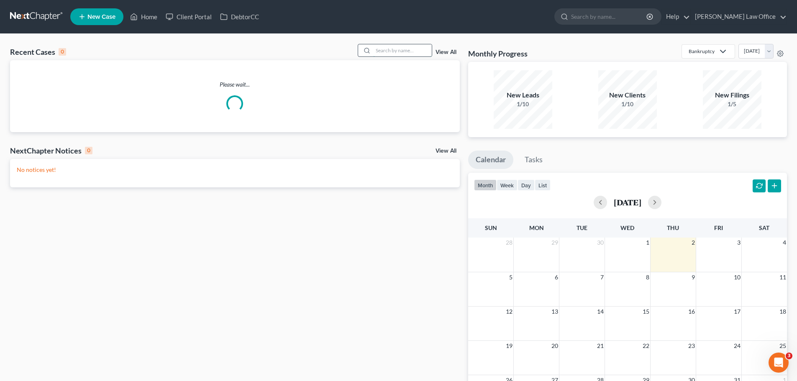
click at [378, 52] on input "search" at bounding box center [402, 50] width 59 height 12
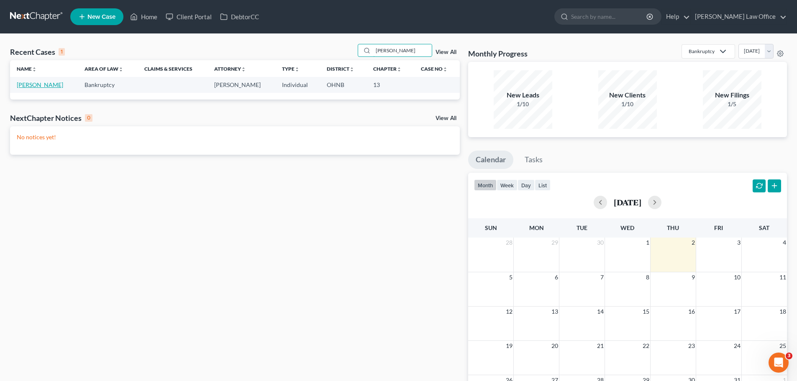
type input "Kerr"
click at [48, 87] on link "Kerr, Cathleen" at bounding box center [40, 84] width 46 height 7
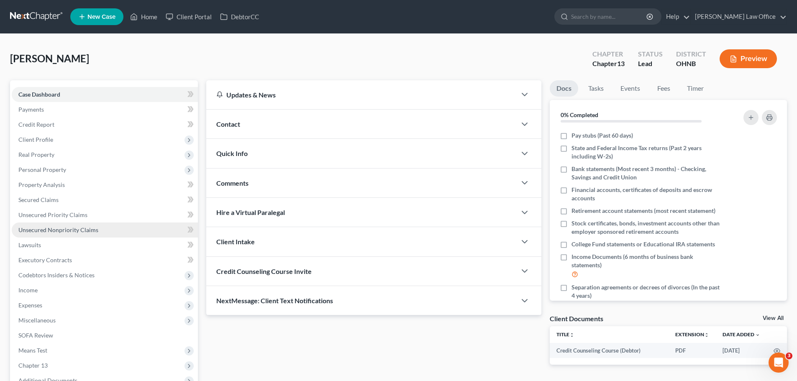
click at [59, 231] on span "Unsecured Nonpriority Claims" at bounding box center [58, 229] width 80 height 7
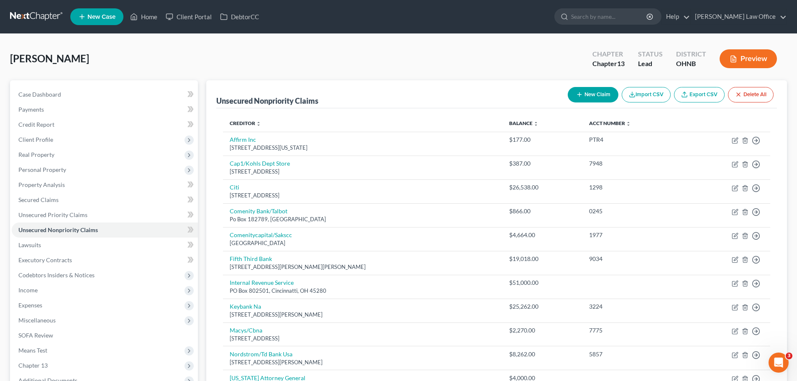
click at [596, 97] on button "New Claim" at bounding box center [593, 94] width 51 height 15
select select "0"
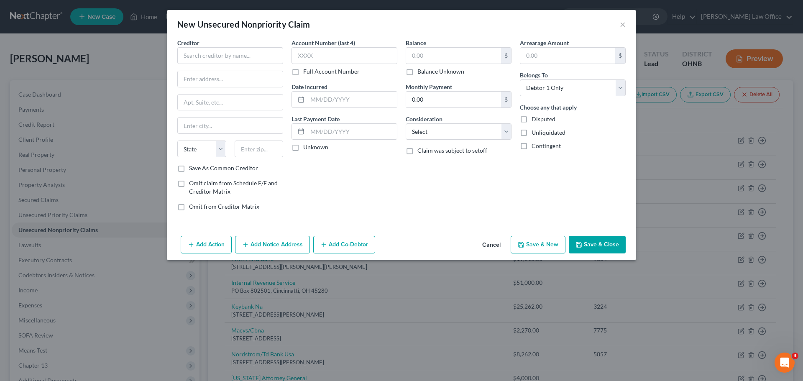
click at [487, 248] on button "Cancel" at bounding box center [492, 245] width 32 height 17
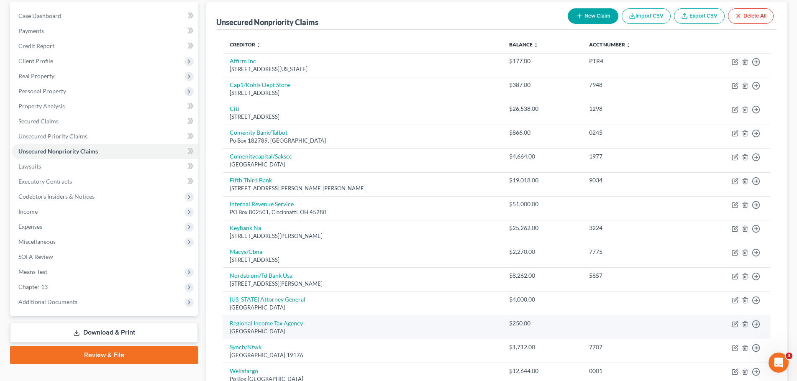
scroll to position [125, 0]
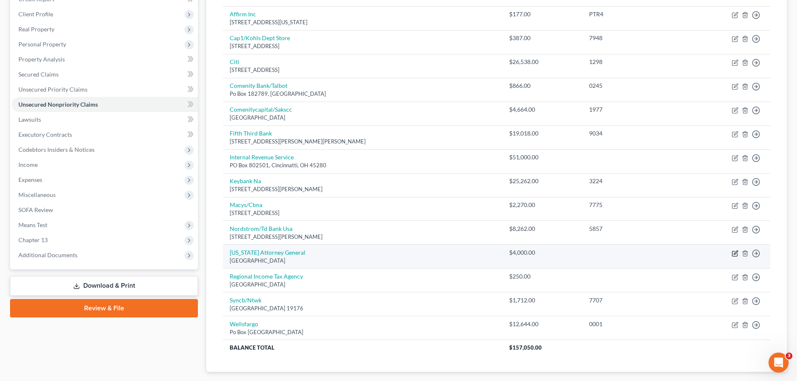
click at [735, 255] on icon "button" at bounding box center [734, 253] width 7 height 7
select select "36"
select select "7"
select select "0"
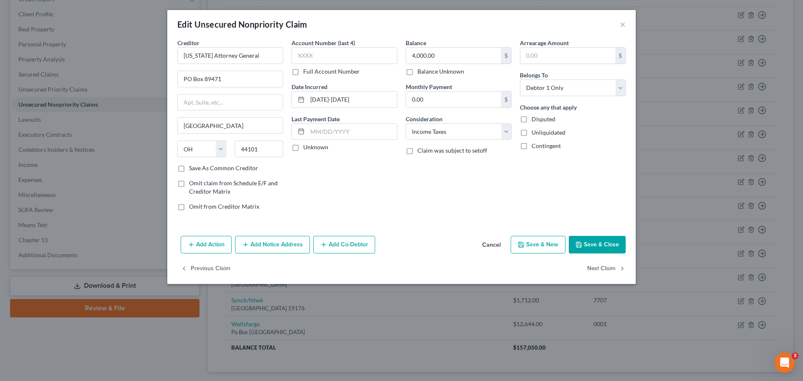
click at [303, 72] on label "Full Account Number" at bounding box center [331, 71] width 56 height 8
click at [307, 72] on input "Full Account Number" at bounding box center [309, 69] width 5 height 5
click at [316, 57] on input "text" at bounding box center [344, 55] width 106 height 17
type input "C09292525772"
click at [417, 185] on div "Balance 4,000.00 $ Balance Unknown Balance Undetermined 4,000.00 $ Balance Unkn…" at bounding box center [458, 127] width 114 height 179
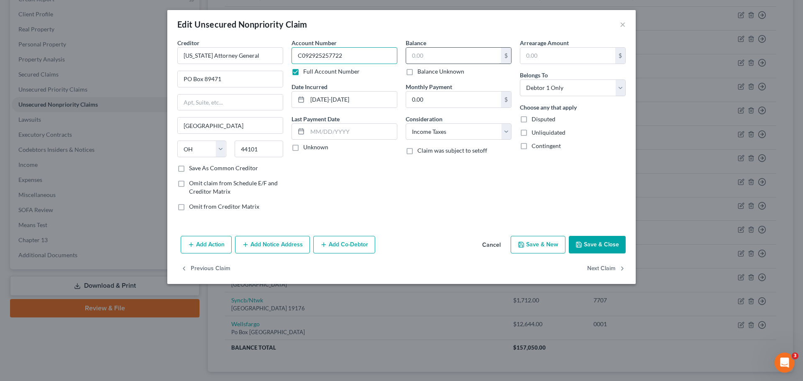
type input "C092925257722"
click at [424, 54] on input "text" at bounding box center [453, 56] width 95 height 16
type input "2,953.33"
click at [352, 56] on input "C092925257722" at bounding box center [344, 55] width 106 height 17
type input "C09292525772"
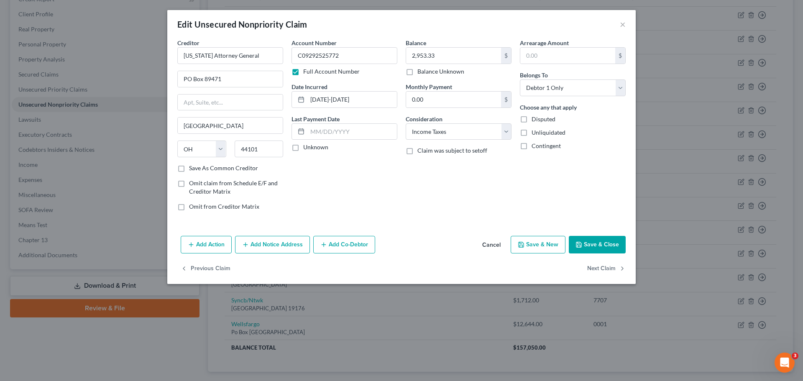
click at [585, 241] on button "Save & Close" at bounding box center [597, 245] width 57 height 18
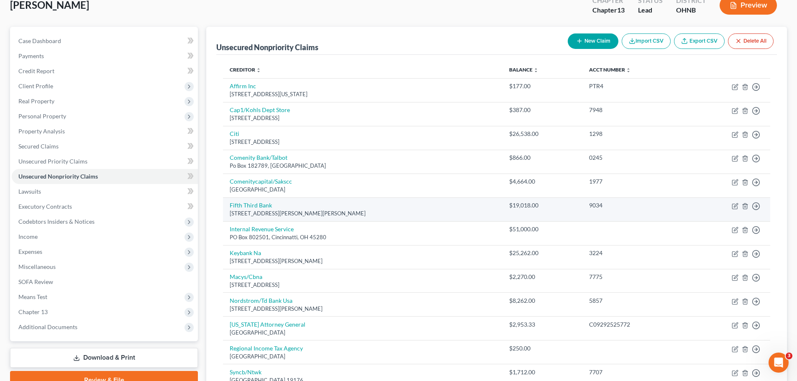
scroll to position [0, 0]
